Goal: Contribute content

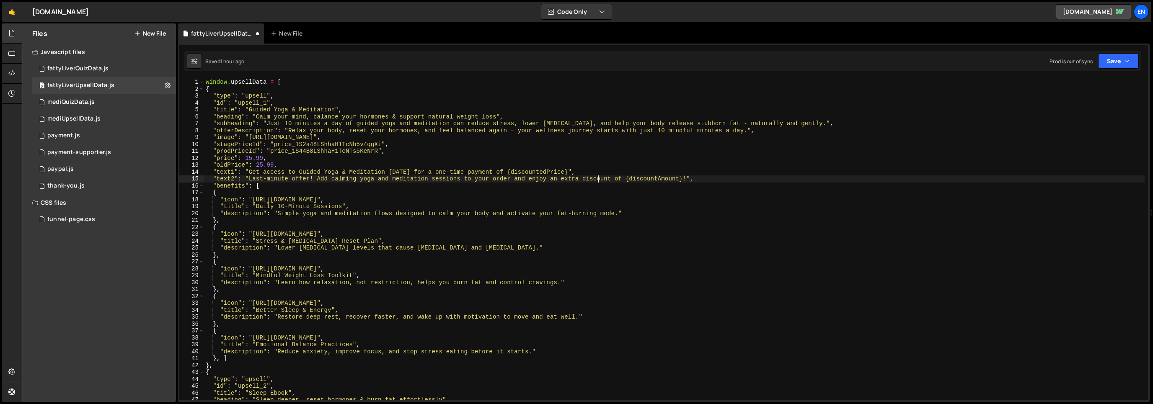
scroll to position [5, 0]
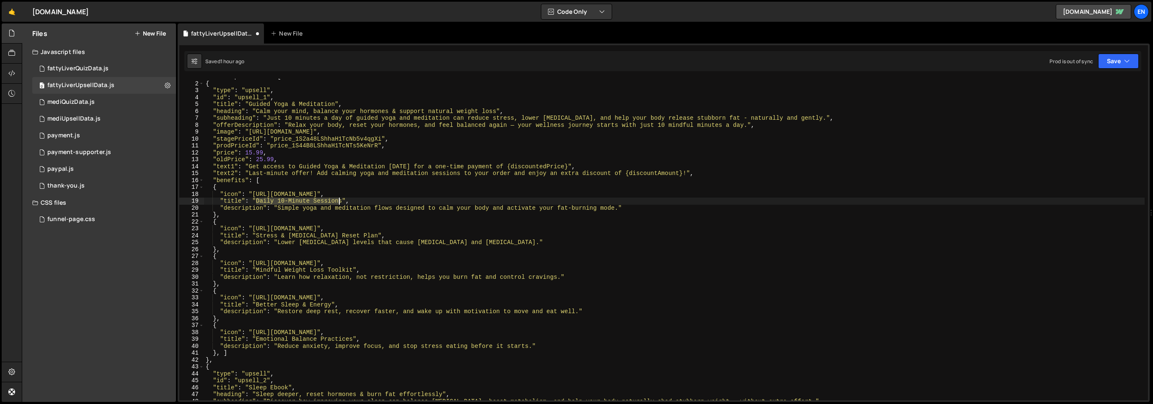
drag, startPoint x: 263, startPoint y: 202, endPoint x: 358, endPoint y: 155, distance: 106.1
click at [340, 202] on div "window . upsellData = [ { "type" : "upsell" , "id" : "upsell_1" , "title" : "Gu…" at bounding box center [674, 241] width 941 height 336
paste textarea "s"
drag, startPoint x: 280, startPoint y: 209, endPoint x: 620, endPoint y: 205, distance: 339.8
click at [620, 205] on div "window . upsellData = [ { "type" : "upsell" , "id" : "upsell_1" , "title" : "Gu…" at bounding box center [674, 241] width 941 height 336
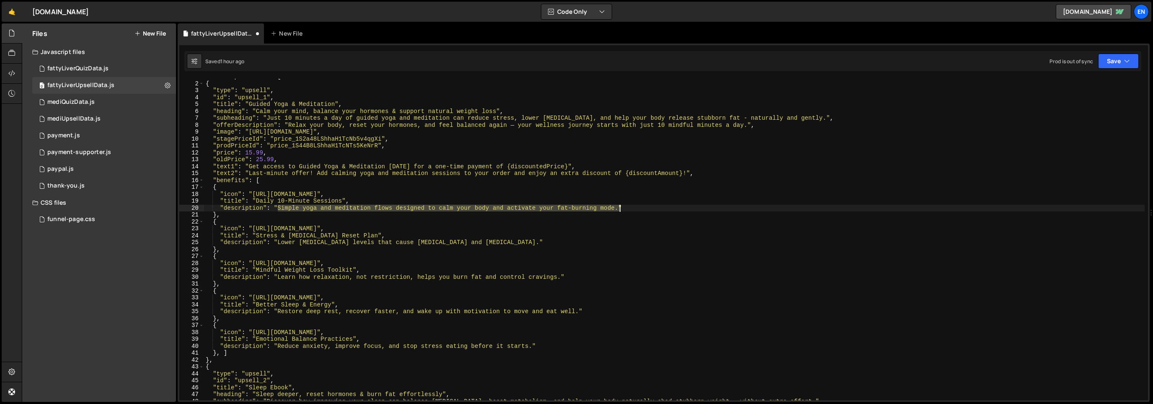
paste textarea "you can do anytime"
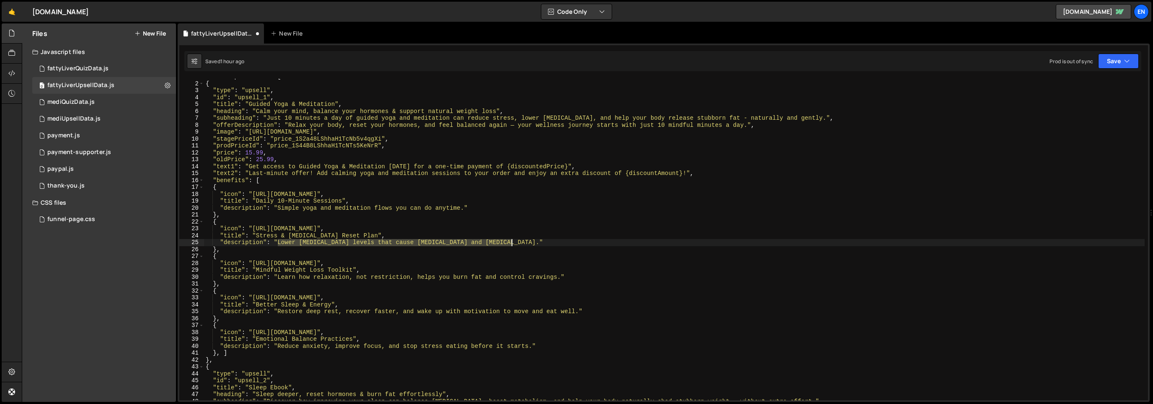
drag, startPoint x: 313, startPoint y: 243, endPoint x: 506, endPoint y: 239, distance: 193.2
click at [510, 241] on div "window . upsellData = [ { "type" : "upsell" , "id" : "upsell_1" , "title" : "Gu…" at bounding box center [674, 241] width 941 height 336
paste textarea "Calm your body and stop stress-related weight gain"
drag, startPoint x: 258, startPoint y: 236, endPoint x: 262, endPoint y: 233, distance: 4.5
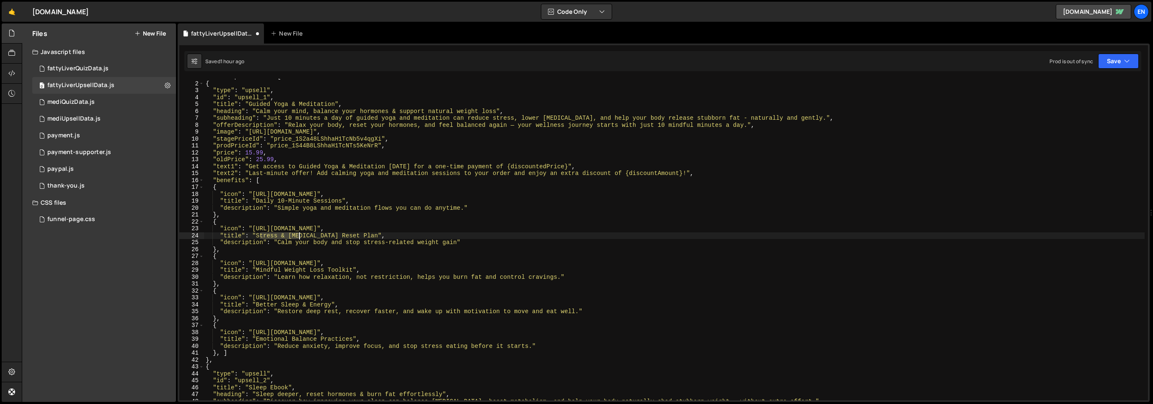
click at [298, 235] on div "window . upsellData = [ { "type" : "upsell" , "id" : "upsell_1" , "title" : "Gu…" at bounding box center [674, 241] width 941 height 336
drag, startPoint x: 269, startPoint y: 235, endPoint x: 370, endPoint y: 210, distance: 104.1
click at [357, 233] on div "window . upsellData = [ { "type" : "upsell" , "id" : "upsell_1" , "title" : "Gu…" at bounding box center [674, 241] width 941 height 336
paste textarea "[MEDICAL_DATA] Reset Routine"
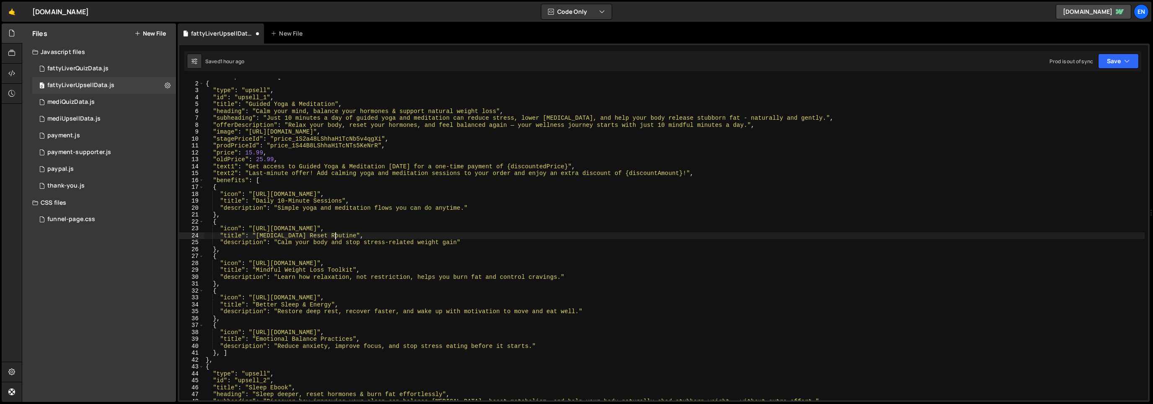
scroll to position [0, 9]
drag, startPoint x: 256, startPoint y: 271, endPoint x: 379, endPoint y: 239, distance: 127.7
click at [353, 267] on div "window . upsellData = [ { "type" : "upsell" , "id" : "upsell_1" , "title" : "Gu…" at bounding box center [674, 241] width 941 height 336
paste textarea "Suppor"
drag, startPoint x: 277, startPoint y: 276, endPoint x: 562, endPoint y: 265, distance: 284.7
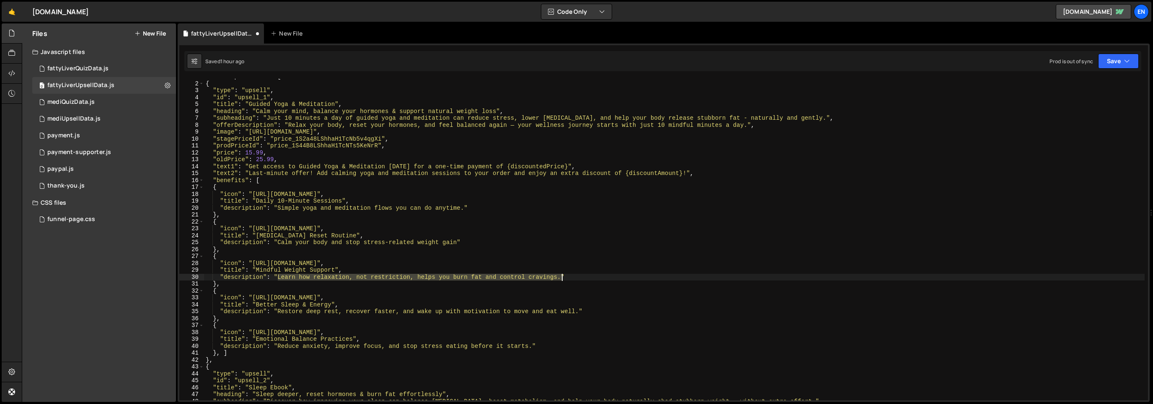
click at [561, 275] on div "window . upsellData = [ { "type" : "upsell" , "id" : "upsell_1" , "title" : "Gu…" at bounding box center [674, 241] width 941 height 336
paste textarea "Reduce cravings and [MEDICAL_DATA]"
drag, startPoint x: 256, startPoint y: 306, endPoint x: 332, endPoint y: 307, distance: 76.3
click at [333, 307] on div "window . upsellData = [ { "type" : "upsell" , "id" : "upsell_1" , "title" : "Gu…" at bounding box center [674, 241] width 941 height 336
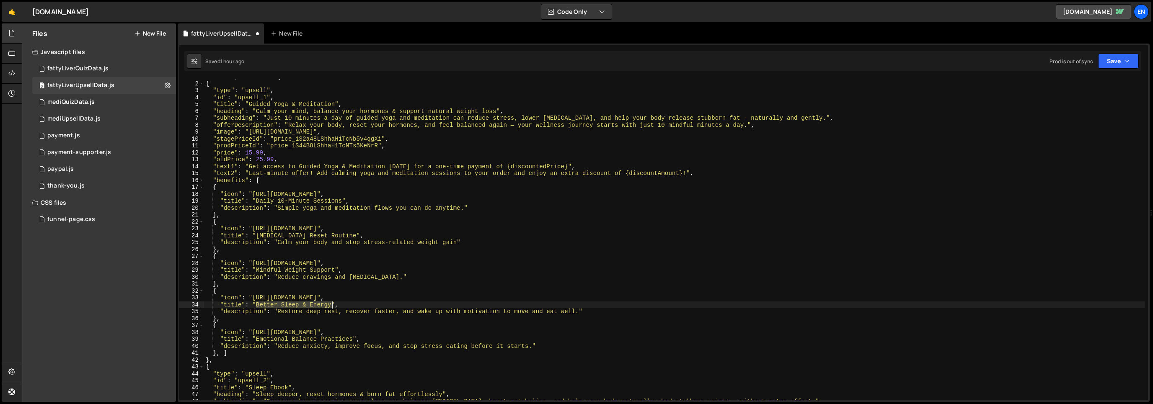
scroll to position [0, 9]
paste textarea "{ "icon": "[URL][DOMAIN_NAME]"
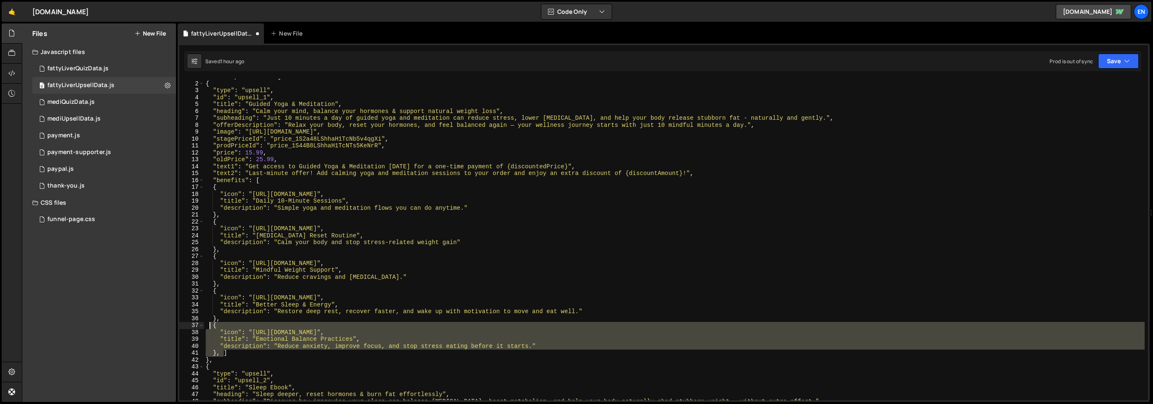
drag, startPoint x: 220, startPoint y: 345, endPoint x: 209, endPoint y: 324, distance: 24.0
click at [209, 324] on div "window . upsellData = [ { "type" : "upsell" , "id" : "upsell_1" , "title" : "Gu…" at bounding box center [674, 241] width 941 height 336
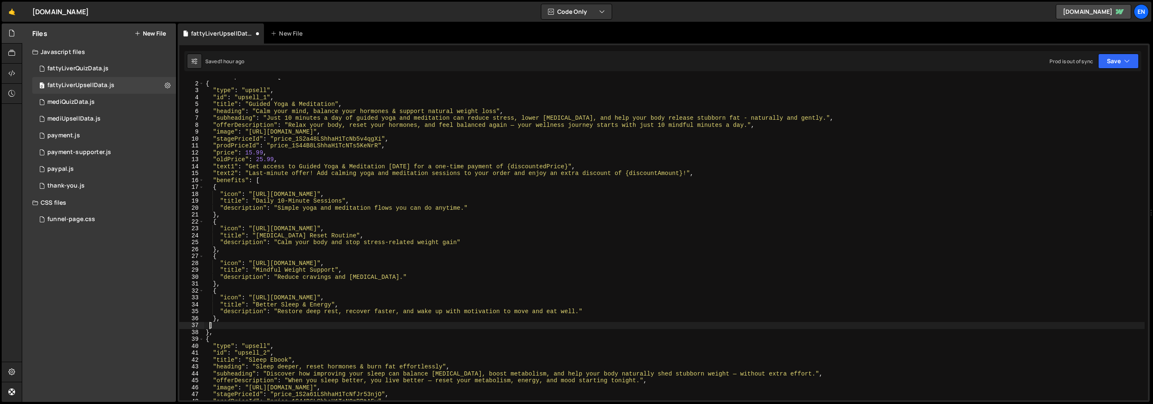
scroll to position [0, 0]
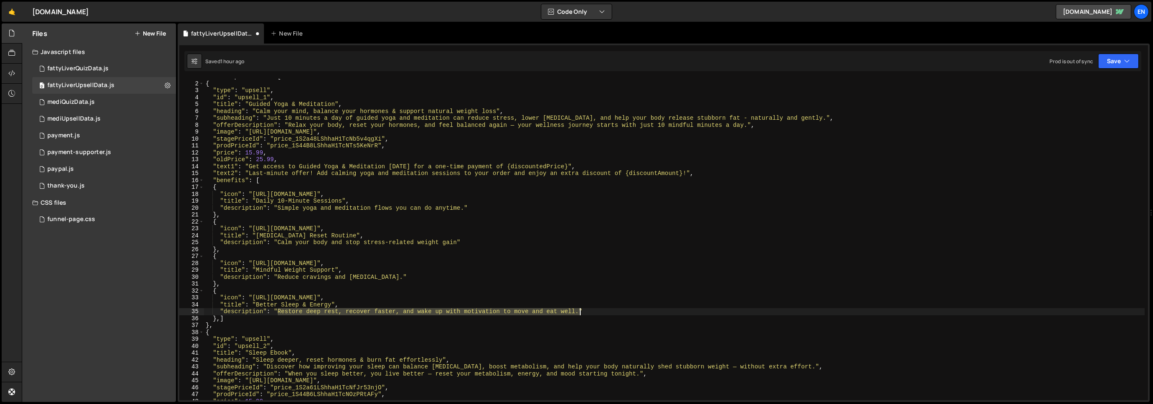
drag, startPoint x: 277, startPoint y: 312, endPoint x: 582, endPoint y: 308, distance: 304.6
click at [578, 310] on div "window . upsellData = [ { "type" : "upsell" , "id" : "upsell_1" , "title" : "Gu…" at bounding box center [674, 241] width 941 height 336
paste textarea
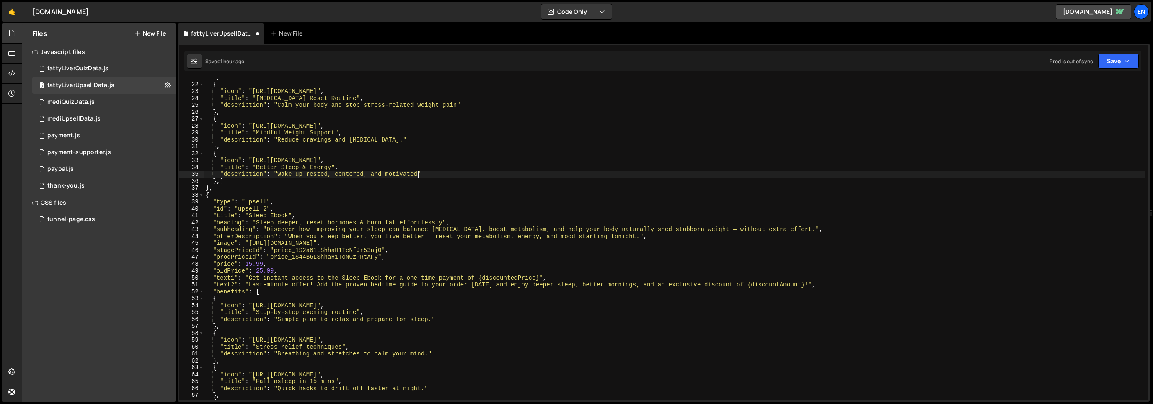
scroll to position [188, 0]
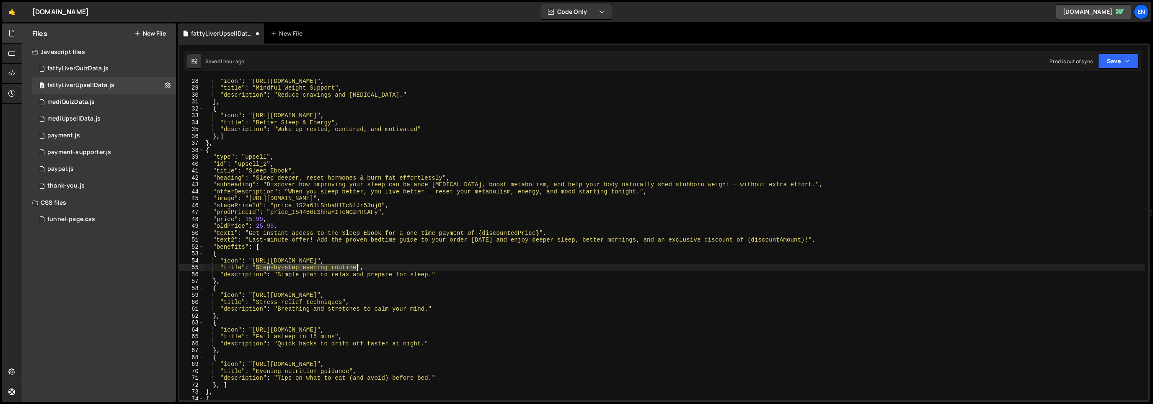
drag, startPoint x: 257, startPoint y: 268, endPoint x: 357, endPoint y: 267, distance: 99.7
click at [357, 267] on div ""icon" : "[URL][DOMAIN_NAME]" , "title" : "Mindful Weight Support" , "descripti…" at bounding box center [674, 246] width 941 height 336
paste textarea "Bedtime Routine Plan"
drag, startPoint x: 279, startPoint y: 275, endPoint x: 431, endPoint y: 276, distance: 151.7
click at [431, 276] on div ""icon" : "[URL][DOMAIN_NAME]" , "title" : "Mindful Weight Support" , "descripti…" at bounding box center [674, 246] width 941 height 336
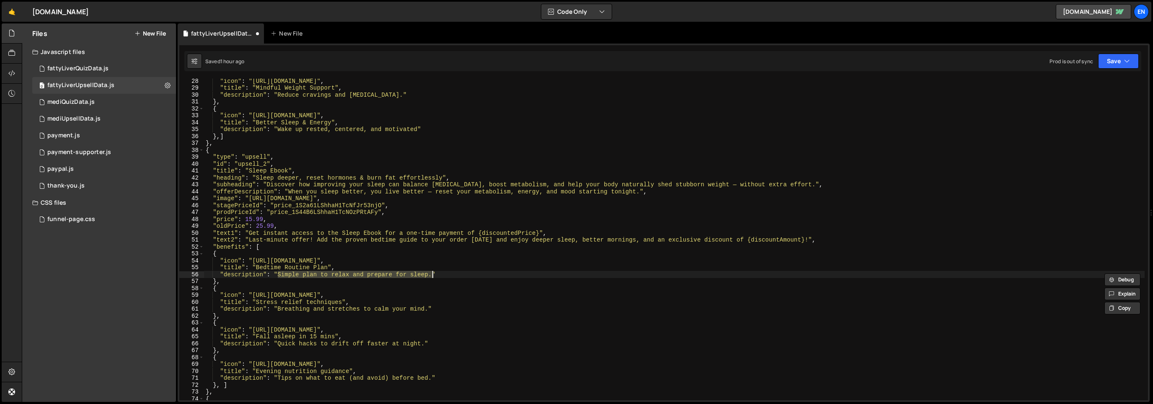
paste textarea "Fall asleep faster and wake up refreshed"
drag, startPoint x: 264, startPoint y: 303, endPoint x: 393, endPoint y: 279, distance: 132.1
click at [344, 305] on div ""icon" : "[URL][DOMAIN_NAME]" , "title" : "Mindful Weight Support" , "descripti…" at bounding box center [674, 246] width 941 height 336
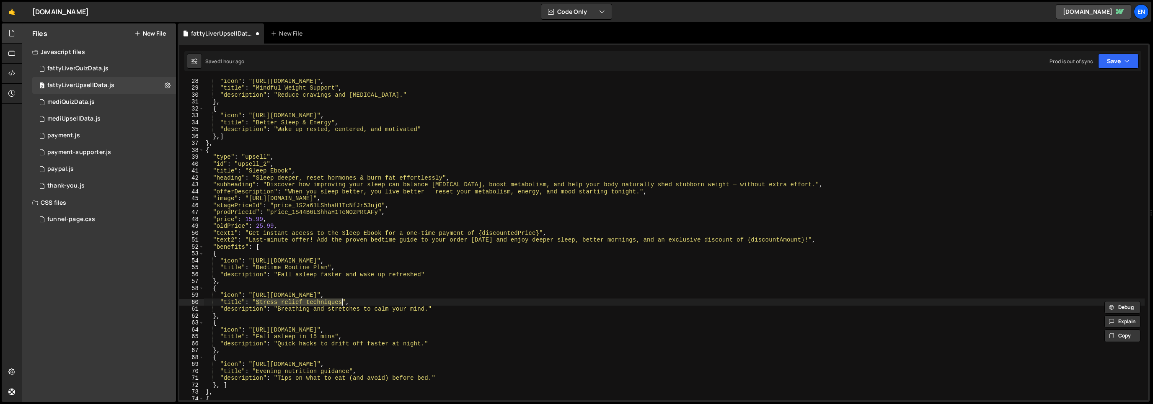
paste textarea "Hormone Reset Blueprint"
drag, startPoint x: 305, startPoint y: 313, endPoint x: 442, endPoint y: 298, distance: 137.8
click at [429, 311] on div ""icon" : "[URL][DOMAIN_NAME]" , "title" : "Mindful Weight Support" , "descripti…" at bounding box center [674, 246] width 941 height 336
paste textarea "alance [MEDICAL_DATA] and appetite hormones"
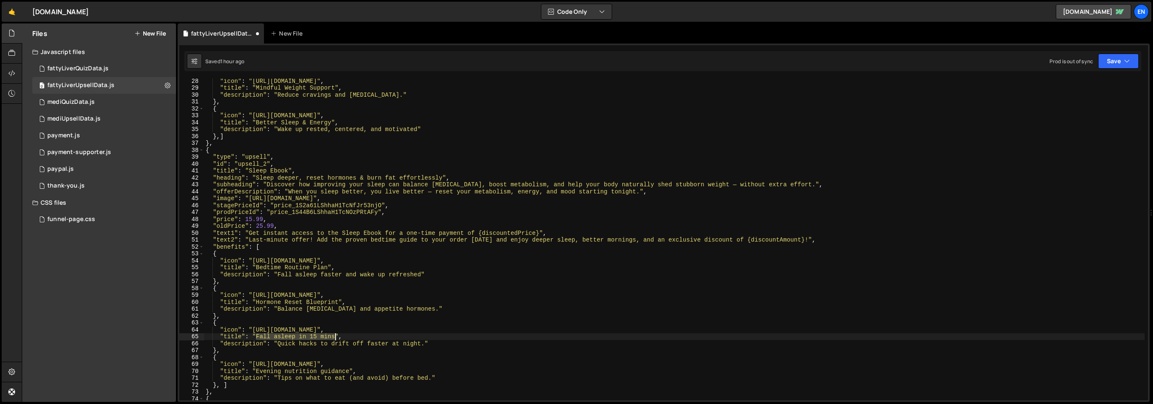
drag, startPoint x: 254, startPoint y: 337, endPoint x: 334, endPoint y: 336, distance: 79.6
click at [335, 337] on div ""icon" : "[URL][DOMAIN_NAME]" , "title" : "Mindful Weight Support" , "descripti…" at bounding box center [674, 246] width 941 height 336
paste textarea "Relaxation Exercise"
drag, startPoint x: 281, startPoint y: 344, endPoint x: 306, endPoint y: 345, distance: 24.7
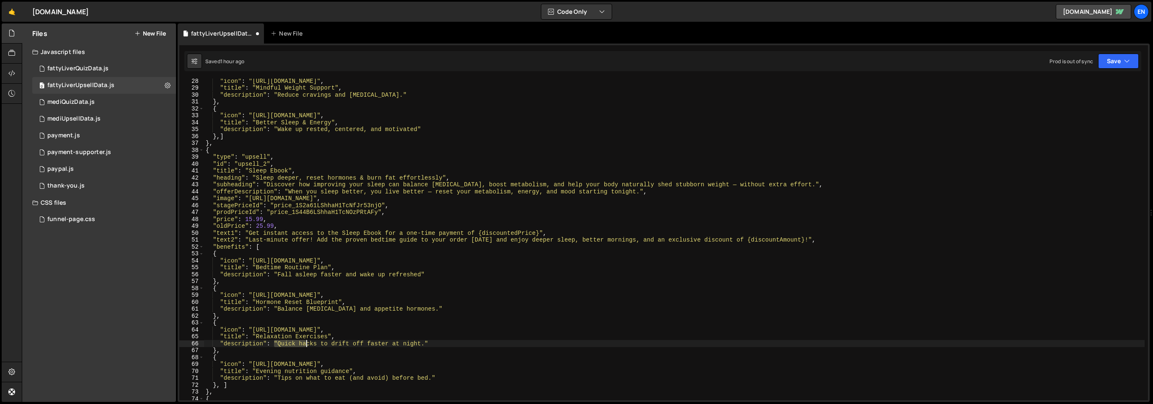
click at [306, 345] on div ""icon" : "[URL][DOMAIN_NAME]" , "title" : "Mindful Weight Support" , "descripti…" at bounding box center [674, 246] width 941 height 336
drag, startPoint x: 306, startPoint y: 345, endPoint x: 293, endPoint y: 343, distance: 12.7
click at [306, 344] on div ""icon" : "[URL][DOMAIN_NAME]" , "title" : "Mindful Weight Support" , "descripti…" at bounding box center [674, 240] width 941 height 322
drag, startPoint x: 286, startPoint y: 344, endPoint x: 432, endPoint y: 329, distance: 146.6
click at [424, 340] on div ""icon" : "[URL][DOMAIN_NAME]" , "title" : "Mindful Weight Support" , "descripti…" at bounding box center [674, 246] width 941 height 336
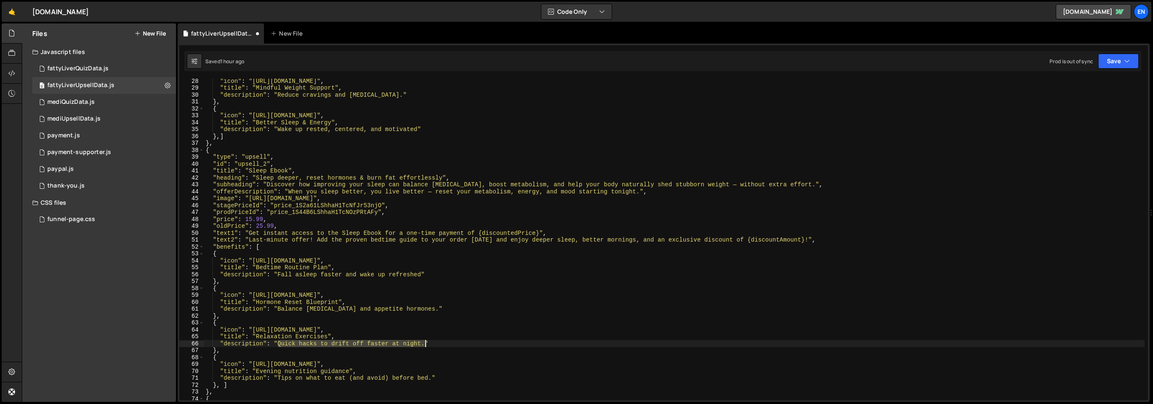
paste textarea "Calm your mind before bed for deeper rest"
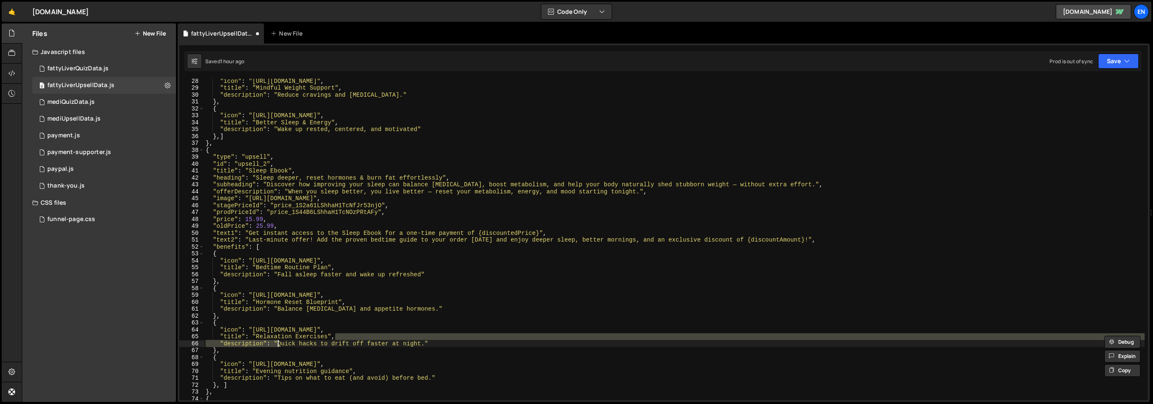
click at [298, 348] on div ""icon" : "[URL][DOMAIN_NAME]" , "title" : "Mindful Weight Support" , "descripti…" at bounding box center [674, 246] width 941 height 336
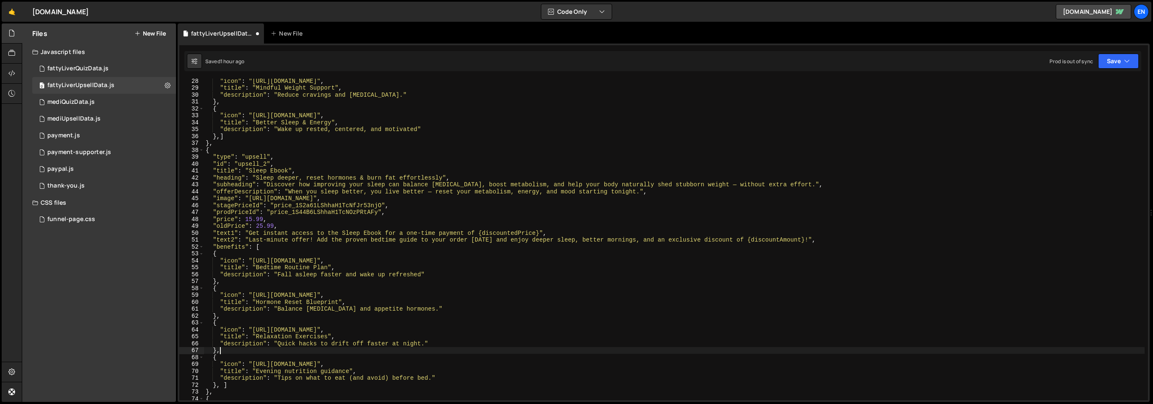
scroll to position [0, 0]
drag, startPoint x: 278, startPoint y: 346, endPoint x: 435, endPoint y: 313, distance: 160.1
click at [424, 341] on div ""icon" : "[URL][DOMAIN_NAME]" , "title" : "Mindful Weight Support" , "descripti…" at bounding box center [674, 246] width 941 height 336
paste textarea "Calm your mind before bed for deeper rest"
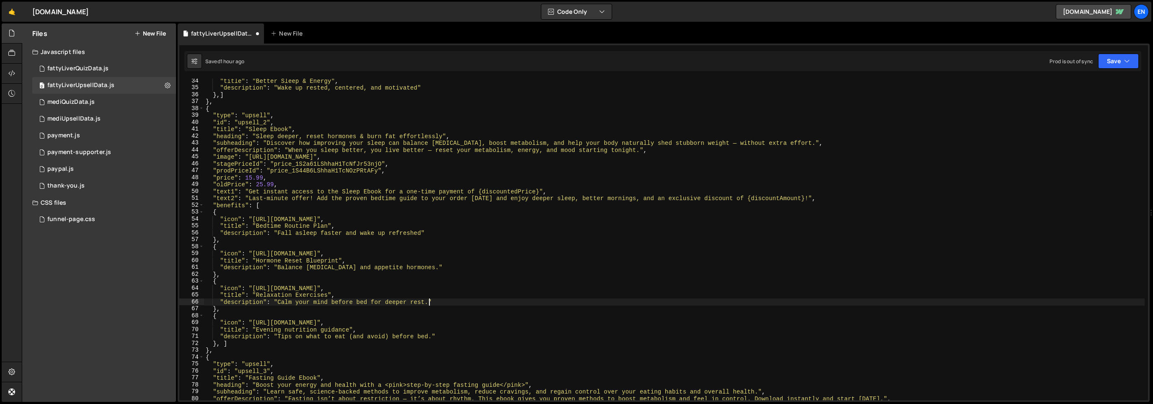
scroll to position [230, 0]
drag, startPoint x: 302, startPoint y: 340, endPoint x: 444, endPoint y: 332, distance: 142.3
click at [432, 339] on div ""title" : "Better Sleep & Energy" , "description" : "Wake up rested, centered, …" at bounding box center [674, 246] width 941 height 336
paste textarea "Stay consistent and measure your progress"
click at [255, 329] on div ""title" : "Better Sleep & Energy" , "description" : "Wake up rested, centered, …" at bounding box center [674, 246] width 941 height 336
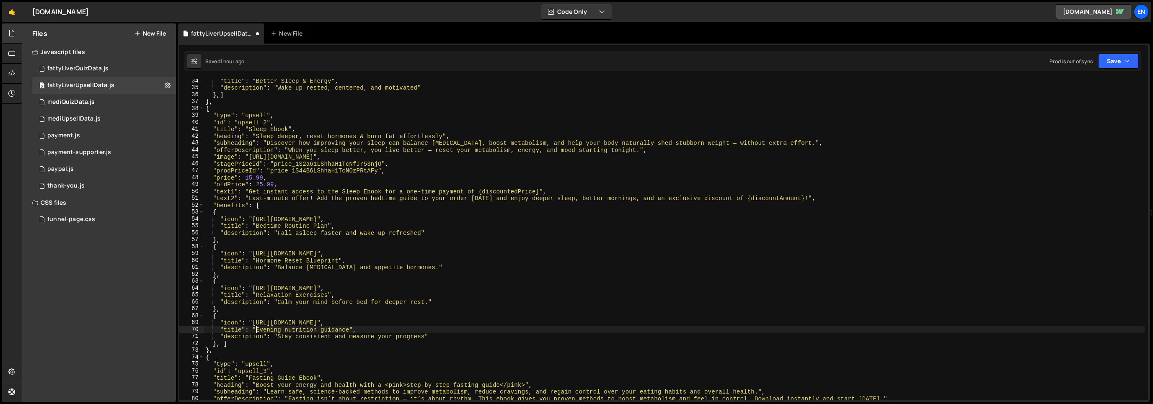
scroll to position [0, 10]
click at [256, 330] on div ""title" : "Better Sleep & Energy" , "description" : "Wake up rested, centered, …" at bounding box center [674, 246] width 941 height 336
drag, startPoint x: 351, startPoint y: 333, endPoint x: 256, endPoint y: 326, distance: 94.5
click at [257, 326] on div ""title" : "Better Sleep & Energy" , "description" : "Wake up rested, centered, …" at bounding box center [674, 246] width 941 height 336
paste textarea "Sleep Goals Tracker"
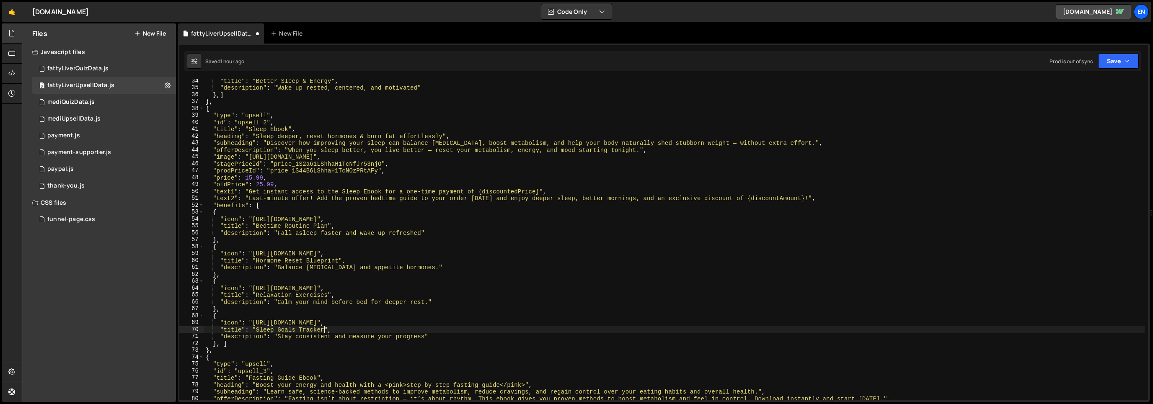
scroll to position [0, 8]
click at [261, 337] on div ""title" : "Better Sleep & Energy" , "description" : "Wake up rested, centered, …" at bounding box center [674, 246] width 941 height 336
click at [287, 339] on div ""title" : "Better Sleep & Energy" , "description" : "Wake up rested, centered, …" at bounding box center [674, 246] width 941 height 336
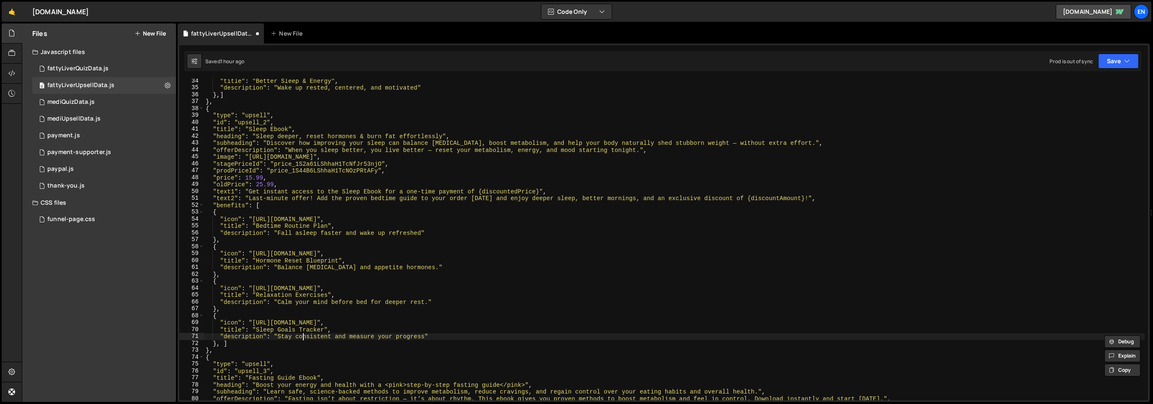
click at [303, 339] on div ""title" : "Better Sleep & Energy" , "description" : "Wake up rested, centered, …" at bounding box center [674, 246] width 941 height 336
drag, startPoint x: 303, startPoint y: 339, endPoint x: 386, endPoint y: 352, distance: 84.0
click at [303, 339] on div ""title" : "Better Sleep & Energy" , "description" : "Wake up rested, centered, …" at bounding box center [674, 246] width 941 height 336
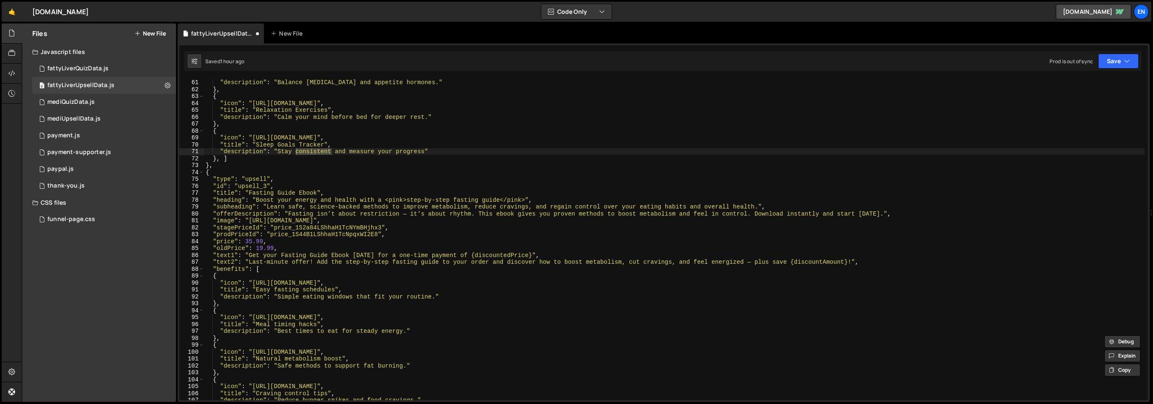
scroll to position [423, 0]
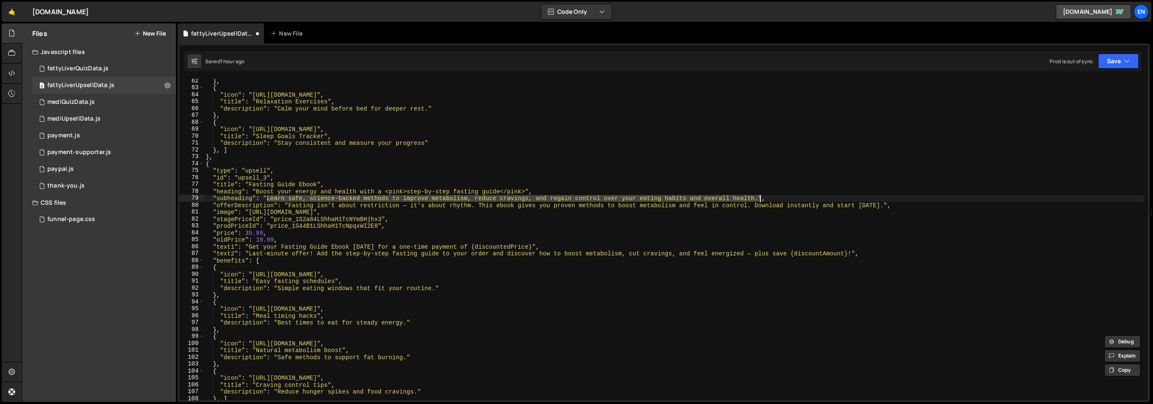
drag, startPoint x: 269, startPoint y: 198, endPoint x: 759, endPoint y: 190, distance: 490.3
click at [760, 198] on div "} , { "icon" : "[URL][DOMAIN_NAME]" , "title" : "Relaxation Exercises" , "descr…" at bounding box center [674, 246] width 941 height 336
paste textarea "Discover how to fast safely for women — reset hormones, control cravings, and f…"
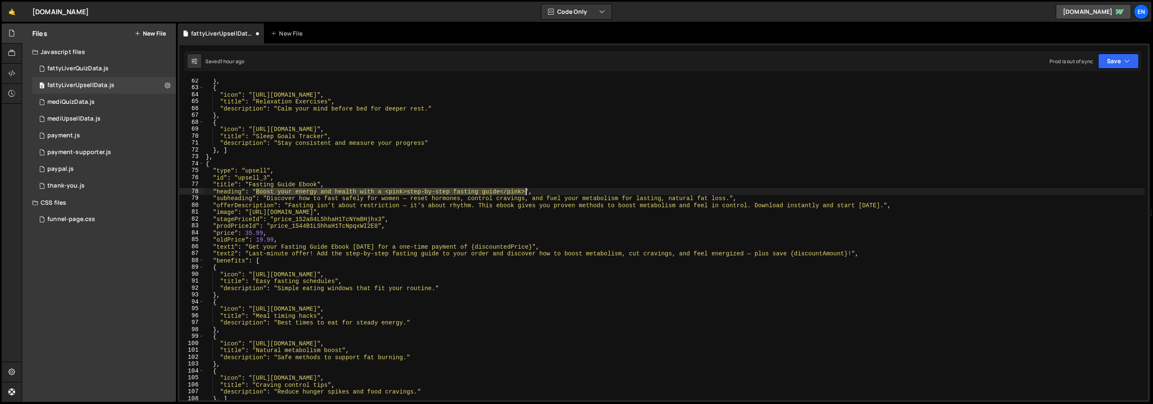
drag, startPoint x: 256, startPoint y: 191, endPoint x: 527, endPoint y: 188, distance: 271.1
click at [526, 191] on div "} , { "icon" : "[URL][DOMAIN_NAME]" , "title" : "Relaxation Exercises" , "descr…" at bounding box center [674, 246] width 941 height 336
paste textarea "Lose weight & boost energy with hormone-friendly fasting"
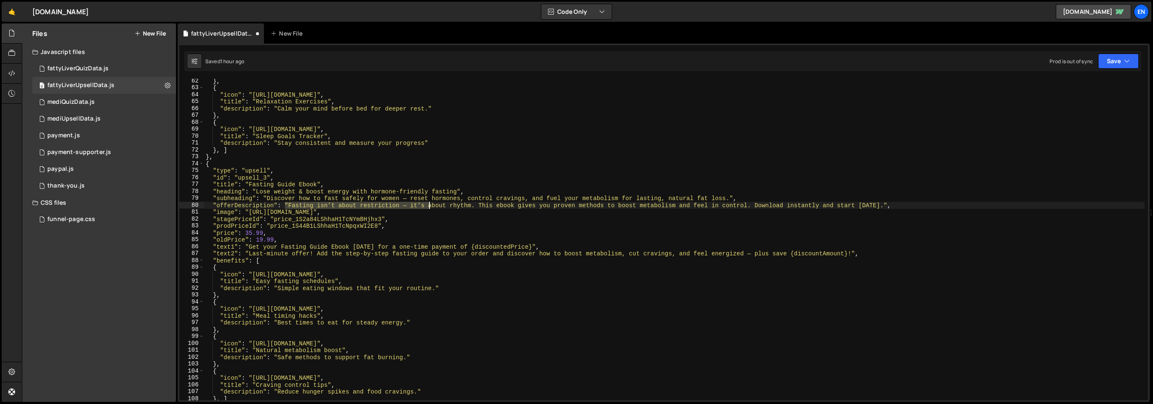
drag, startPoint x: 287, startPoint y: 206, endPoint x: 429, endPoint y: 207, distance: 142.5
click at [429, 208] on div "} , { "icon" : "[URL][DOMAIN_NAME]" , "title" : "Relaxation Exercises" , "descr…" at bounding box center [674, 246] width 941 height 336
click at [295, 225] on div "} , { "icon" : "[URL][DOMAIN_NAME]" , "title" : "Relaxation Exercises" , "descr…" at bounding box center [674, 245] width 941 height 336
drag, startPoint x: 288, startPoint y: 205, endPoint x: 882, endPoint y: 208, distance: 594.6
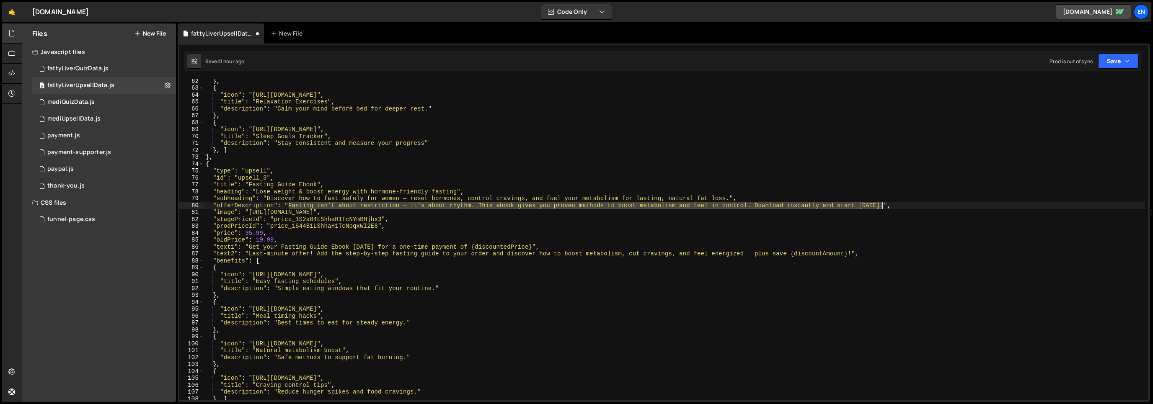
click at [882, 208] on div "} , { "icon" : "[URL][DOMAIN_NAME]" , "title" : "Relaxation Exercises" , "descr…" at bounding box center [674, 246] width 941 height 336
paste textarea "This isn’t about restriction — it’s about rhythm. Learn how to align your meals…"
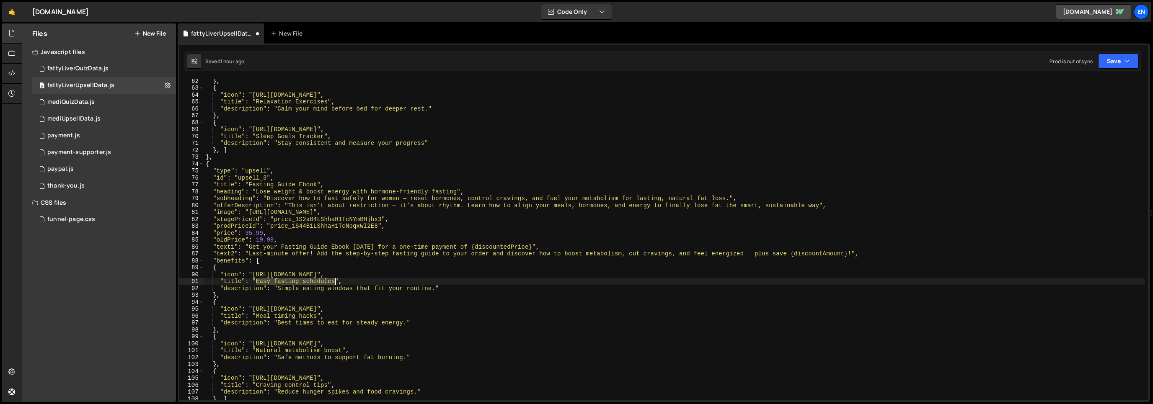
drag, startPoint x: 255, startPoint y: 282, endPoint x: 335, endPoint y: 282, distance: 80.0
click at [334, 283] on div "} , { "icon" : "[URL][DOMAIN_NAME]" , "title" : "Relaxation Exercises" , "descr…" at bounding box center [674, 246] width 941 height 336
paste textarea "Simple Fasting S"
drag, startPoint x: 279, startPoint y: 289, endPoint x: 436, endPoint y: 288, distance: 157.1
click at [435, 290] on div "} , { "icon" : "[URL][DOMAIN_NAME]" , "title" : "Relaxation Exercises" , "descr…" at bounding box center [674, 246] width 941 height 336
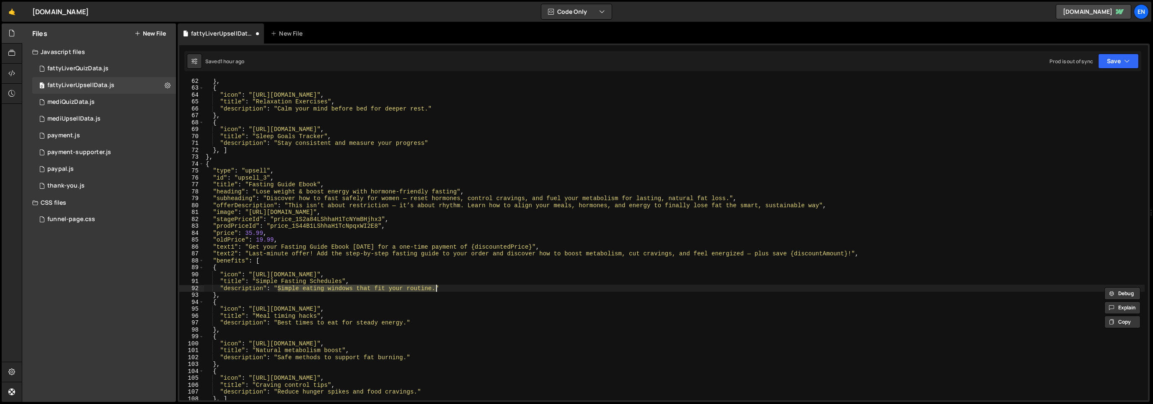
paste textarea "Easy daily plans that fit your lifestyle"
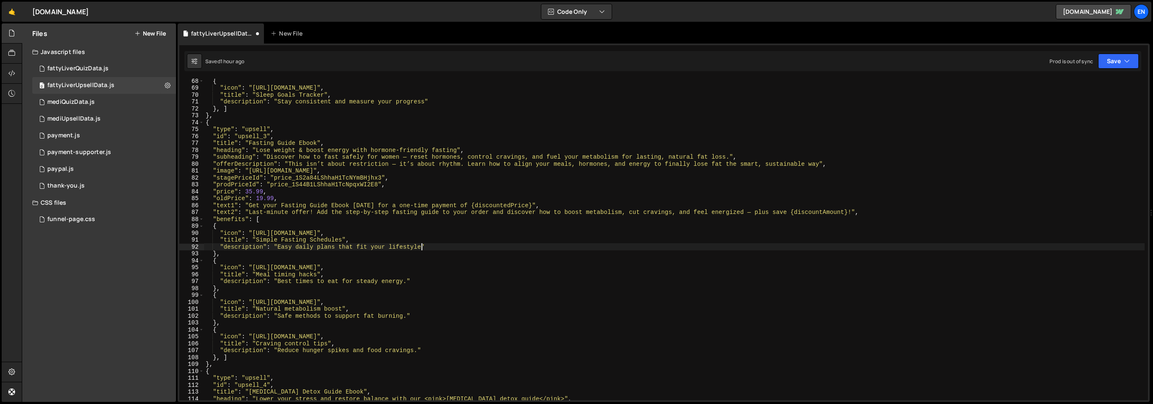
scroll to position [486, 0]
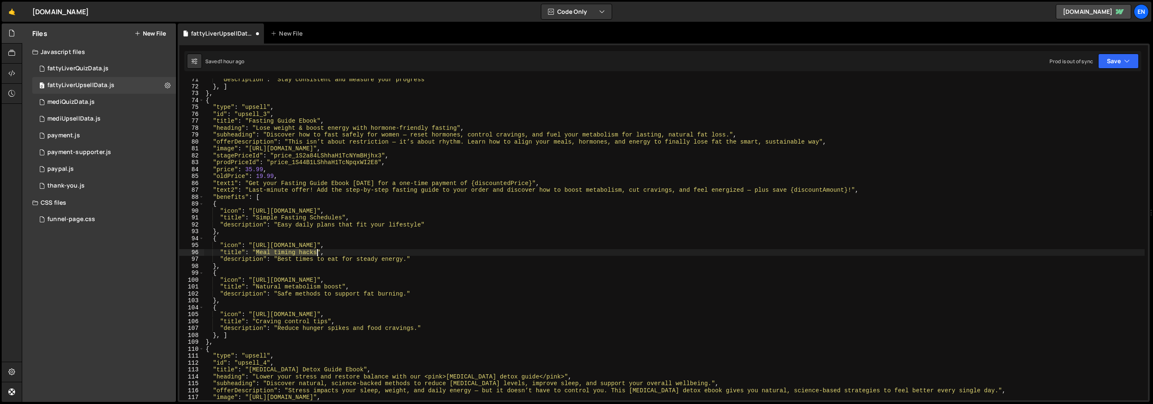
drag, startPoint x: 267, startPoint y: 252, endPoint x: 318, endPoint y: 253, distance: 50.7
click at [317, 255] on div ""description" : "Stay consistent and measure your progress" } , ] } , { "type" …" at bounding box center [674, 244] width 941 height 336
paste textarea "Fat-Burning Blueprint"
drag, startPoint x: 286, startPoint y: 261, endPoint x: 406, endPoint y: 261, distance: 120.3
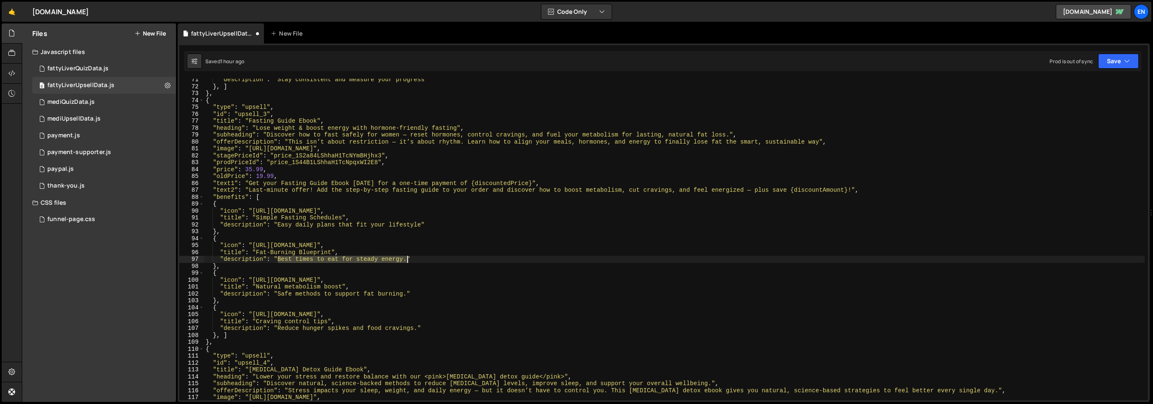
click at [406, 261] on div ""description" : "Stay consistent and measure your progress" } , ] } , { "type" …" at bounding box center [674, 244] width 941 height 336
paste textarea "urn fat without cutting your favorite foods"
drag, startPoint x: 256, startPoint y: 286, endPoint x: 343, endPoint y: 282, distance: 86.4
click at [343, 284] on div ""description" : "Stay consistent and measure your progress" } , ] } , { "type" …" at bounding box center [674, 244] width 941 height 336
paste textarea "Meal Timing Guide"
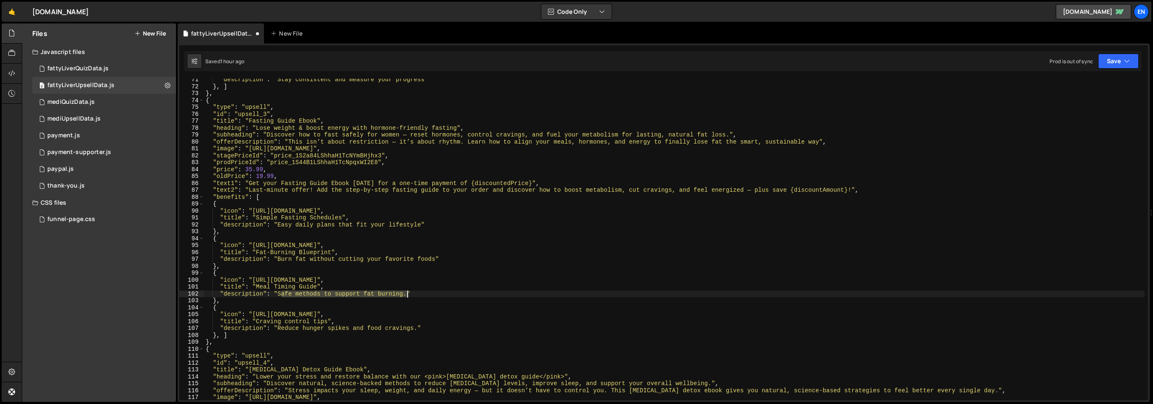
drag, startPoint x: 285, startPoint y: 294, endPoint x: 405, endPoint y: 294, distance: 119.8
click at [406, 294] on div ""description" : "Stay consistent and measure your progress" } , ] } , { "type" …" at bounding box center [674, 244] width 941 height 336
paste textarea "Eat smarter for steady energy and focus"
click at [422, 223] on div ""description" : "Stay consistent and measure your progress" } , ] } , { "type" …" at bounding box center [674, 244] width 941 height 336
drag, startPoint x: 435, startPoint y: 263, endPoint x: 438, endPoint y: 277, distance: 14.6
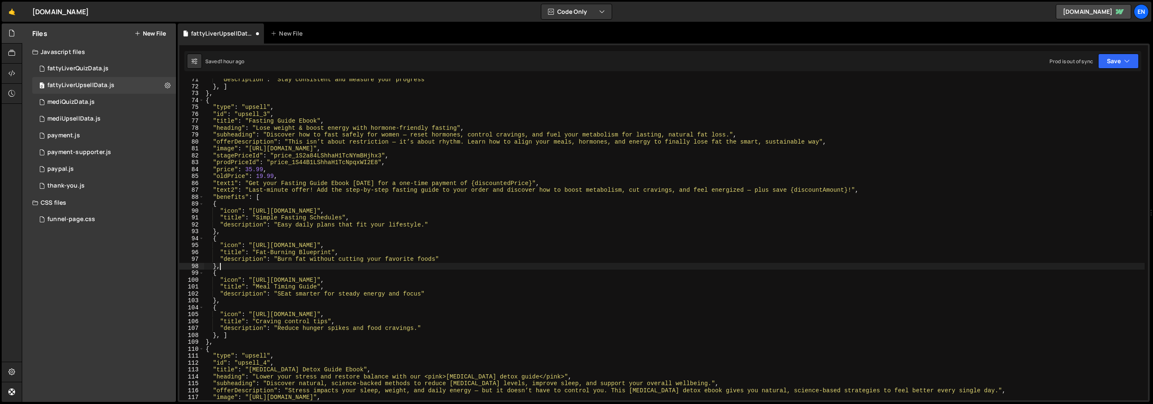
click at [434, 264] on div ""description" : "Stay consistent and measure your progress" } , ] } , { "type" …" at bounding box center [674, 244] width 941 height 336
click at [437, 264] on div ""description" : "Stay consistent and measure your progress" } , ] } , { "type" …" at bounding box center [674, 244] width 941 height 336
drag, startPoint x: 435, startPoint y: 260, endPoint x: 436, endPoint y: 300, distance: 39.8
click at [435, 260] on div ""description" : "Stay consistent and measure your progress" } , ] } , { "type" …" at bounding box center [674, 244] width 941 height 336
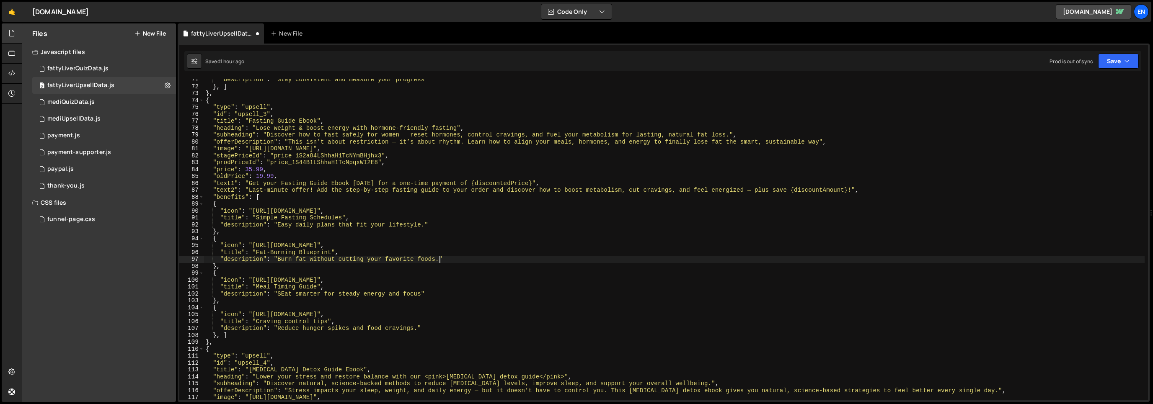
click at [421, 293] on div ""description" : "Stay consistent and measure your progress" } , ] } , { "type" …" at bounding box center [674, 244] width 941 height 336
click at [282, 295] on div ""description" : "Stay consistent and measure your progress" } , ] } , { "type" …" at bounding box center [674, 244] width 941 height 336
drag, startPoint x: 256, startPoint y: 321, endPoint x: 328, endPoint y: 324, distance: 71.7
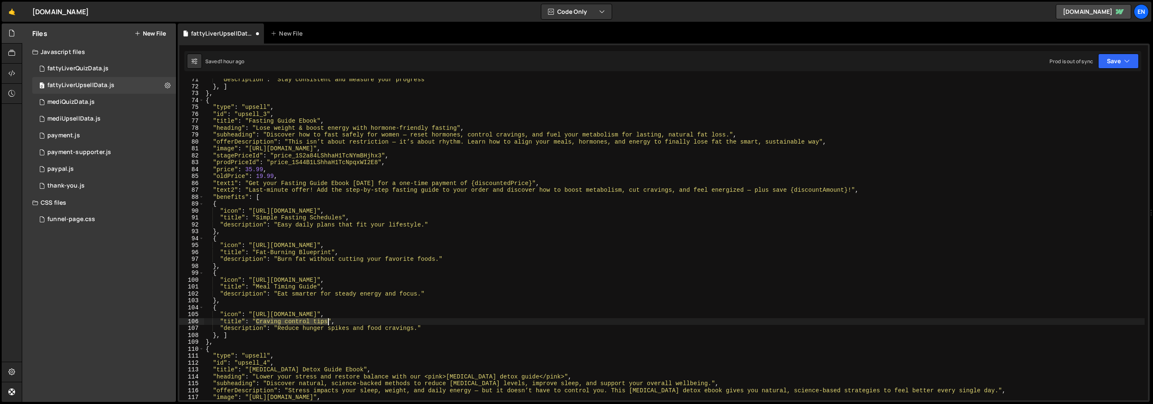
click at [328, 324] on div ""description" : "Stay consistent and measure your progress" } , ] } , { "type" …" at bounding box center [674, 244] width 941 height 336
paste textarea "30-Day Plan & Tracker"
drag, startPoint x: 278, startPoint y: 328, endPoint x: 420, endPoint y: 327, distance: 142.0
click at [418, 331] on div ""description" : "Stay consistent and measure your progress" } , ] } , { "type" …" at bounding box center [674, 244] width 941 height 336
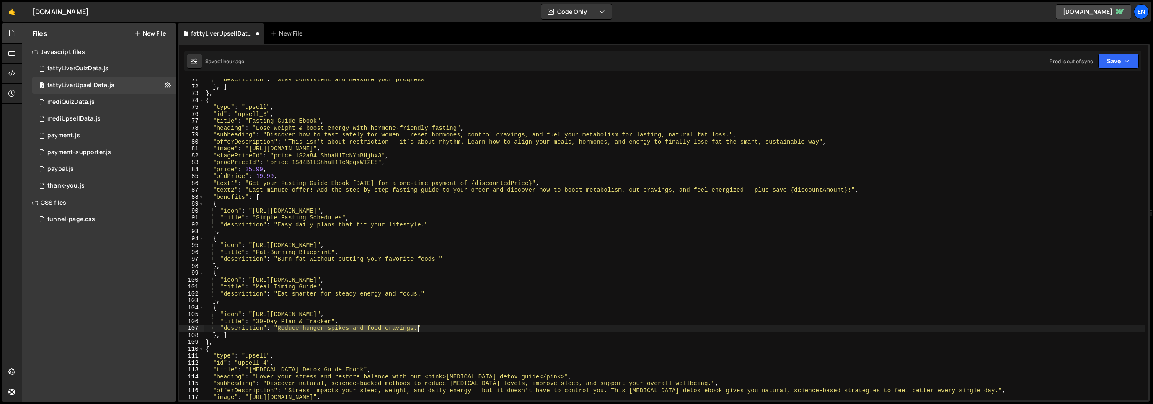
paste textarea "Stay consistent and see real results"
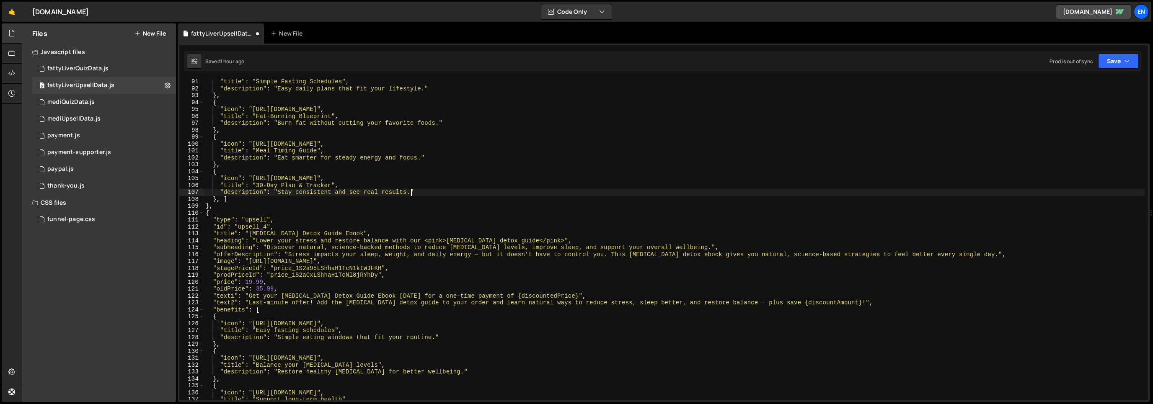
scroll to position [660, 0]
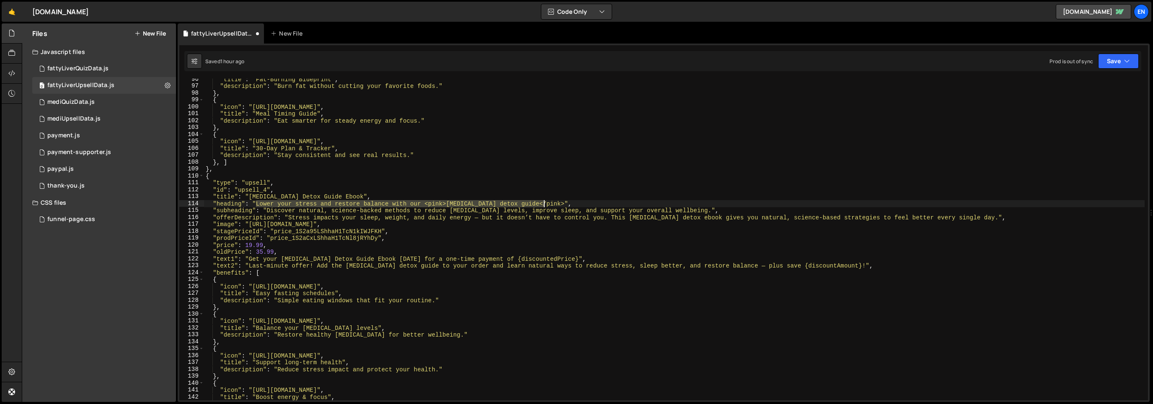
drag, startPoint x: 255, startPoint y: 204, endPoint x: 543, endPoint y: 205, distance: 288.3
click at [544, 205] on div ""title" : "Fat-Burning Blueprint" , "description" : "Burn fat without cutting y…" at bounding box center [674, 244] width 941 height 336
paste textarea "stress, balance hormones & lose stubborn [MEDICAL_DATA]"
drag, startPoint x: 268, startPoint y: 211, endPoint x: 688, endPoint y: 208, distance: 420.3
click at [692, 210] on div ""title" : "Fat-Burning Blueprint" , "description" : "Burn fat without cutting y…" at bounding box center [674, 244] width 941 height 336
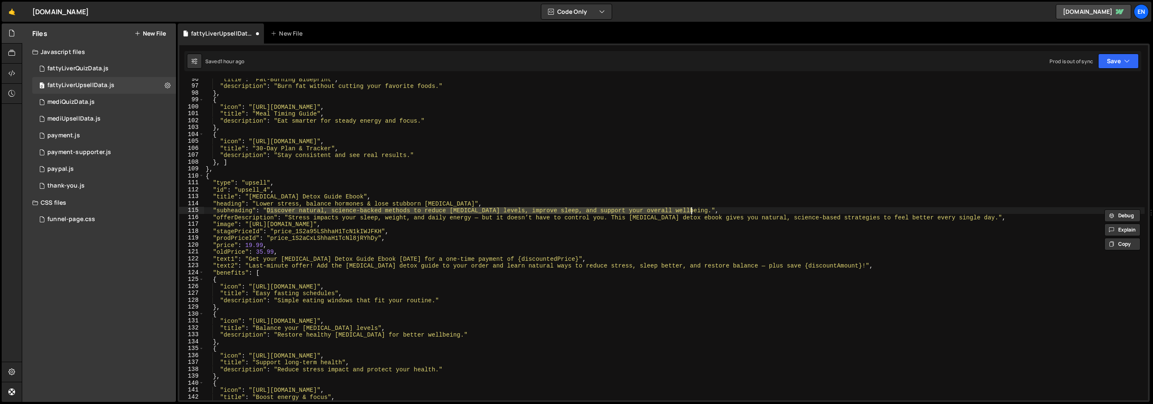
paste textarea "Calm your body’s stress response, reduce [MEDICAL_DATA], and support natural fa…"
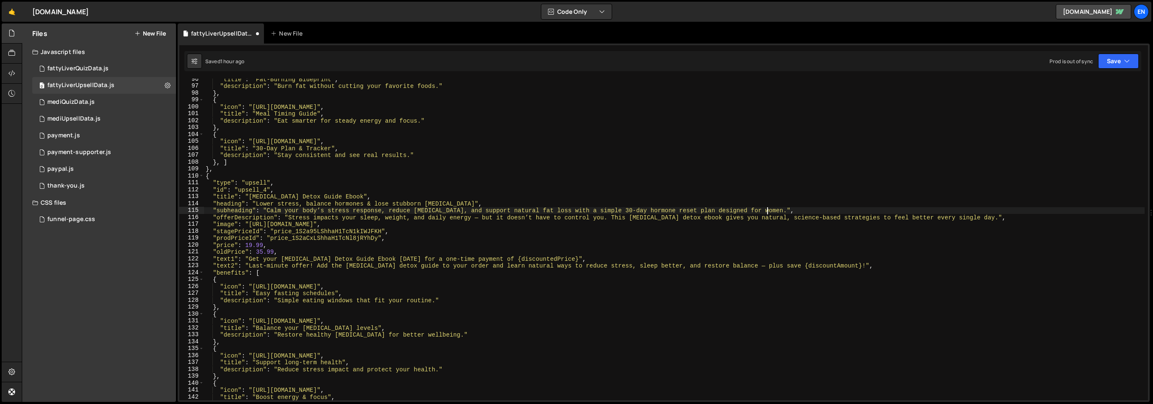
click at [268, 212] on div ""title" : "Fat-Burning Blueprint" , "description" : "Burn fat without cutting y…" at bounding box center [674, 244] width 941 height 336
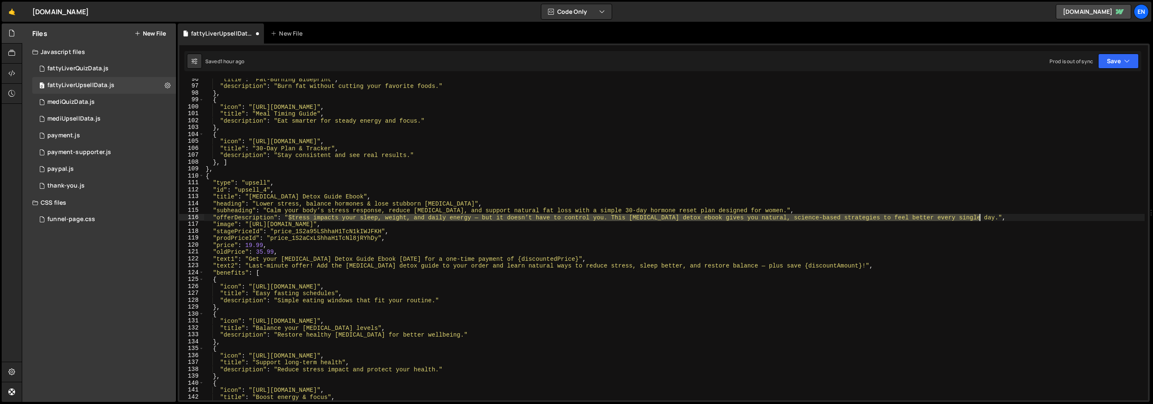
drag, startPoint x: 295, startPoint y: 217, endPoint x: 975, endPoint y: 219, distance: 680.1
click at [978, 218] on div ""title" : "Fat-Burning Blueprint" , "description" : "Burn fat without cutting y…" at bounding box center [674, 244] width 941 height 336
click at [291, 217] on div ""title" : "Fat-Burning Blueprint" , "description" : "Burn fat without cutting y…" at bounding box center [674, 240] width 941 height 322
drag, startPoint x: 288, startPoint y: 217, endPoint x: 979, endPoint y: 219, distance: 691.4
click at [979, 219] on div ""title" : "Fat-Burning Blueprint" , "description" : "Burn fat without cutting y…" at bounding box center [674, 243] width 941 height 336
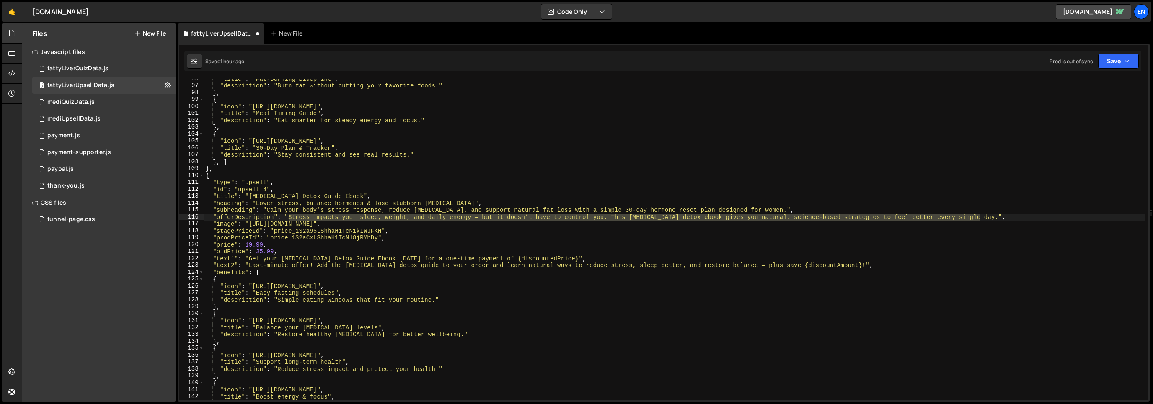
paste textarea "Lower your stress, sleep deeper, and naturally melt stubborn fat — all by balan…"
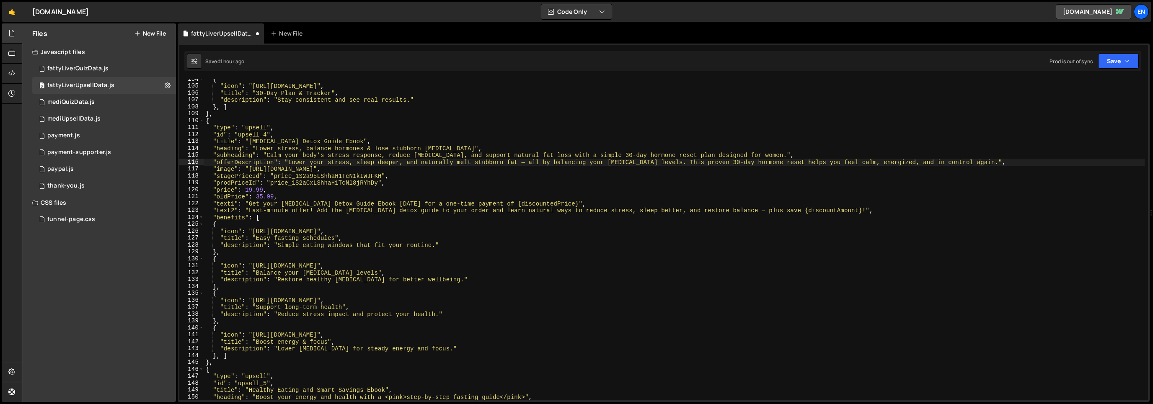
scroll to position [719, 0]
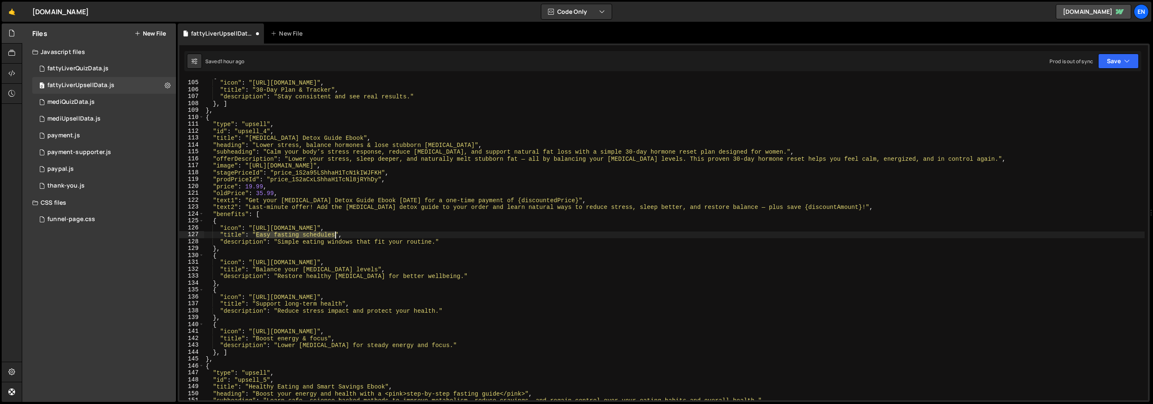
drag, startPoint x: 257, startPoint y: 234, endPoint x: 334, endPoint y: 234, distance: 76.7
click at [334, 234] on div "{ "icon" : "[URL][DOMAIN_NAME]" , "title" : "30-Day Plan & Tracker" , "descript…" at bounding box center [674, 240] width 941 height 336
paste textarea "30-Day [MEDICAL_DATA] Detox Plan"
drag, startPoint x: 277, startPoint y: 242, endPoint x: 440, endPoint y: 226, distance: 163.4
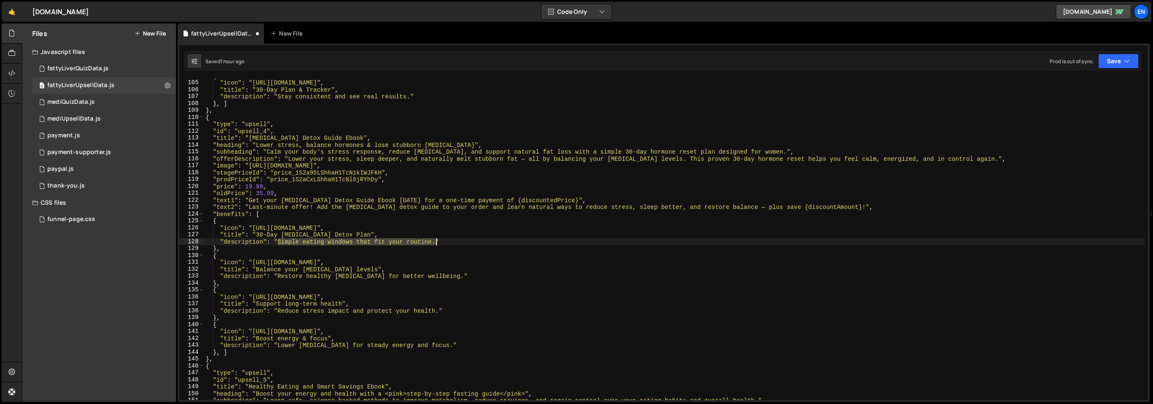
click at [437, 241] on div "{ "icon" : "[URL][DOMAIN_NAME]" , "title" : "30-Day Plan & Tracker" , "descript…" at bounding box center [674, 240] width 941 height 336
paste textarea "Lower stress hormones naturally"
drag, startPoint x: 256, startPoint y: 268, endPoint x: 424, endPoint y: 224, distance: 174.0
click at [357, 270] on div "{ "icon" : "[URL][DOMAIN_NAME]" , "title" : "30-Day Plan & Tracker" , "descript…" at bounding box center [674, 240] width 941 height 336
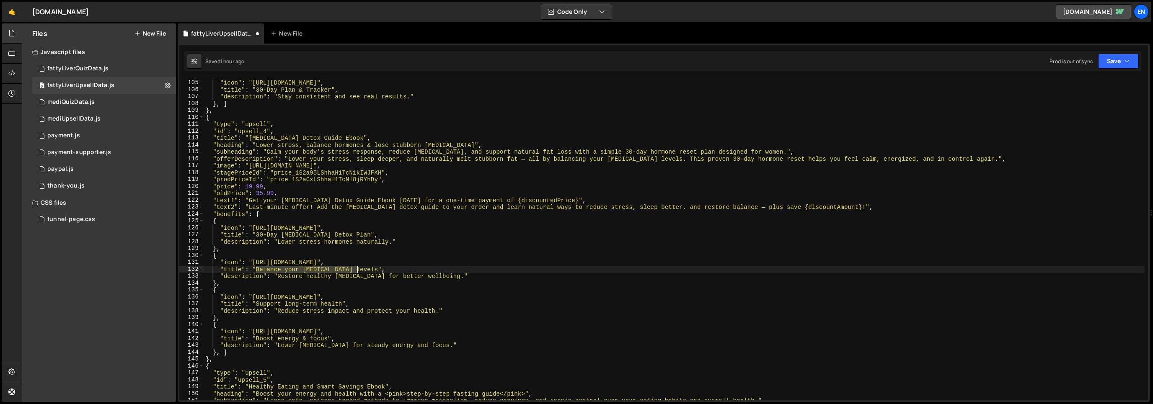
paste textarea "Daily Calm Routine"
drag, startPoint x: 277, startPoint y: 277, endPoint x: 441, endPoint y: 275, distance: 164.3
click at [442, 275] on div "{ "icon" : "[URL][DOMAIN_NAME]" , "title" : "30-Day Plan & Tracker" , "descript…" at bounding box center [674, 240] width 941 height 336
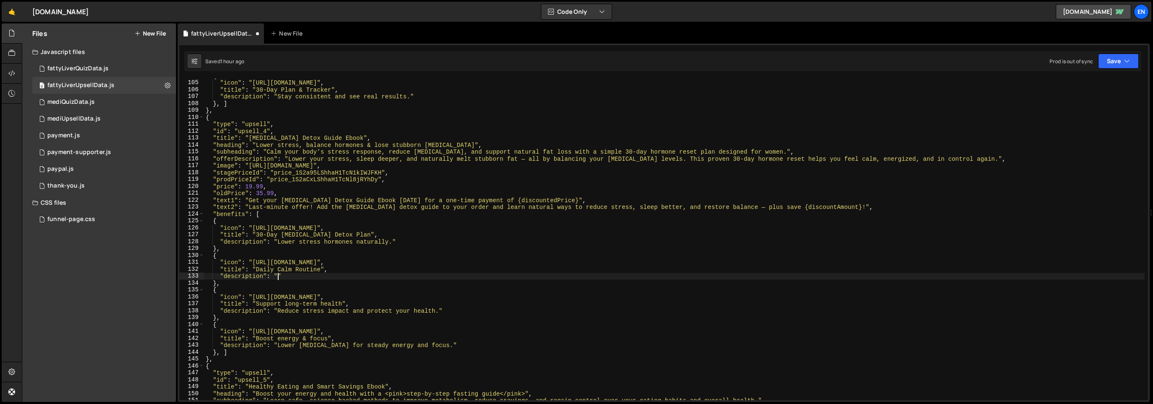
paste textarea "Quick techniques to relax and reset"
drag, startPoint x: 279, startPoint y: 305, endPoint x: 344, endPoint y: 302, distance: 64.6
click at [341, 305] on div "{ "icon" : "[URL][DOMAIN_NAME]" , "title" : "30-Day Plan & Tracker" , "descript…" at bounding box center [674, 240] width 941 height 336
paste textarea "[MEDICAL_DATA]-Friendly Meal Templates"
drag, startPoint x: 278, startPoint y: 312, endPoint x: 459, endPoint y: 279, distance: 183.7
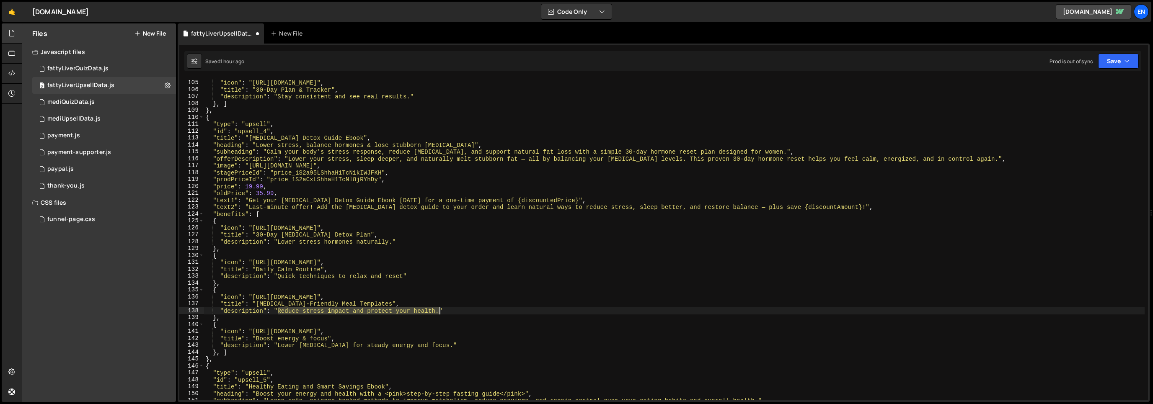
click at [439, 309] on div "{ "icon" : "[URL][DOMAIN_NAME]" , "title" : "30-Day Plan & Tracker" , "descript…" at bounding box center [674, 240] width 941 height 336
paste textarea "Eat to balance hormones"
click at [403, 277] on div "{ "icon" : "[URL][DOMAIN_NAME]" , "title" : "30-Day Plan & Tracker" , "descript…" at bounding box center [674, 240] width 941 height 336
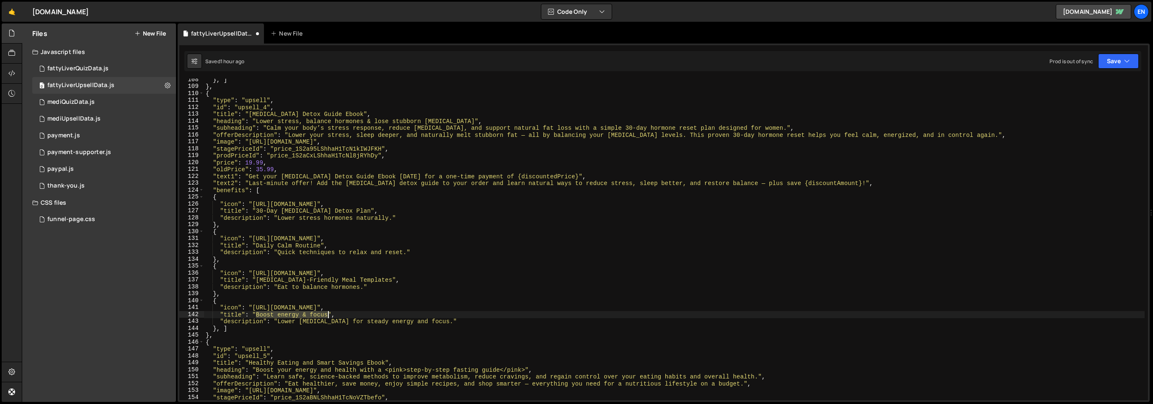
drag, startPoint x: 255, startPoint y: 314, endPoint x: 328, endPoint y: 312, distance: 73.0
click at [328, 312] on div "} , ] } , { "type" : "upsell" , "id" : "upsell_4" , "title" : "[MEDICAL_DATA] D…" at bounding box center [674, 244] width 941 height 336
paste textarea "Sleep & Energy Reset"
drag, startPoint x: 284, startPoint y: 322, endPoint x: 431, endPoint y: 322, distance: 147.1
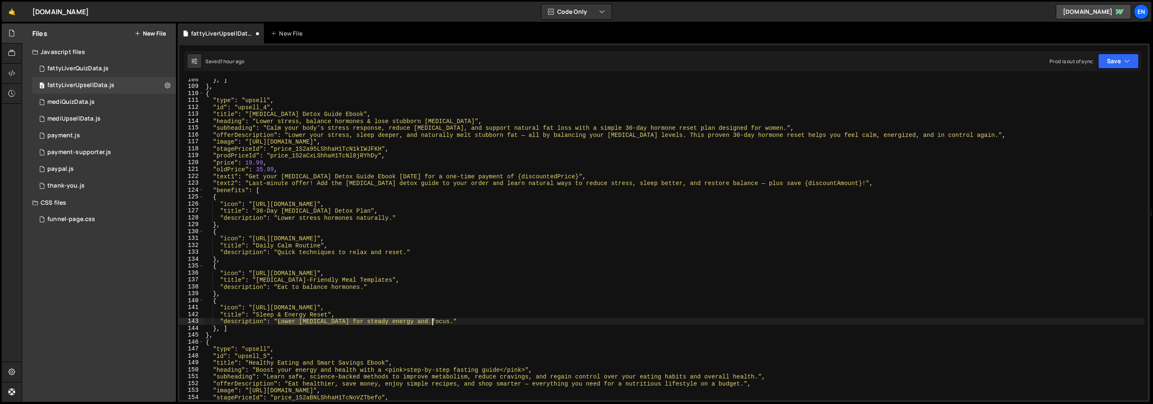
click at [431, 322] on div "} , ] } , { "type" : "upsell" , "id" : "upsell_4" , "title" : "[MEDICAL_DATA] D…" at bounding box center [674, 244] width 941 height 336
paste textarea "Wake up calmer, lighter, and refreshed"
click at [279, 323] on div "} , ] } , { "type" : "upsell" , "id" : "upsell_4" , "title" : "[MEDICAL_DATA] D…" at bounding box center [674, 244] width 941 height 336
drag, startPoint x: 412, startPoint y: 323, endPoint x: 401, endPoint y: 316, distance: 13.3
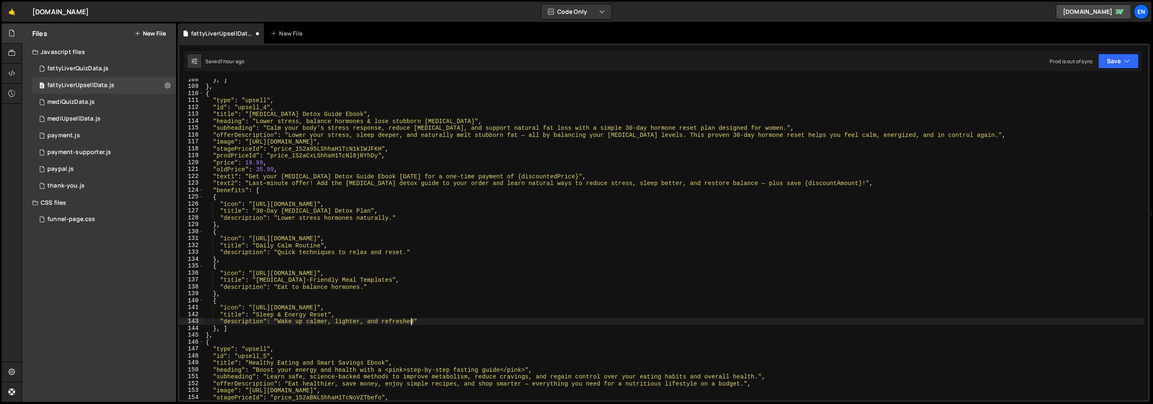
click at [412, 323] on div "} , ] } , { "type" : "upsell" , "id" : "upsell_4" , "title" : "[MEDICAL_DATA] D…" at bounding box center [674, 244] width 941 height 336
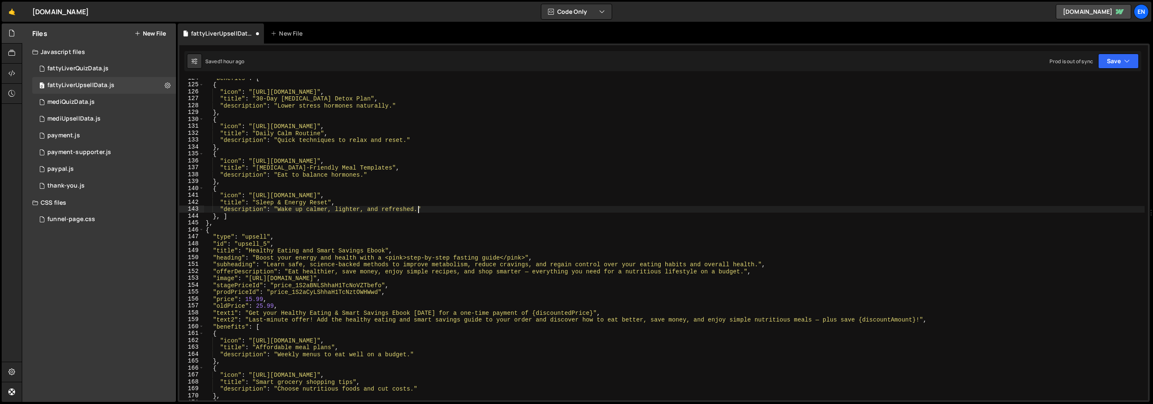
scroll to position [855, 0]
type textarea ""description": "Wake up calmer, lighter, and refreshed.bud""
type textarea ""description": "Wake up calmer, lighter, and refreshed.""
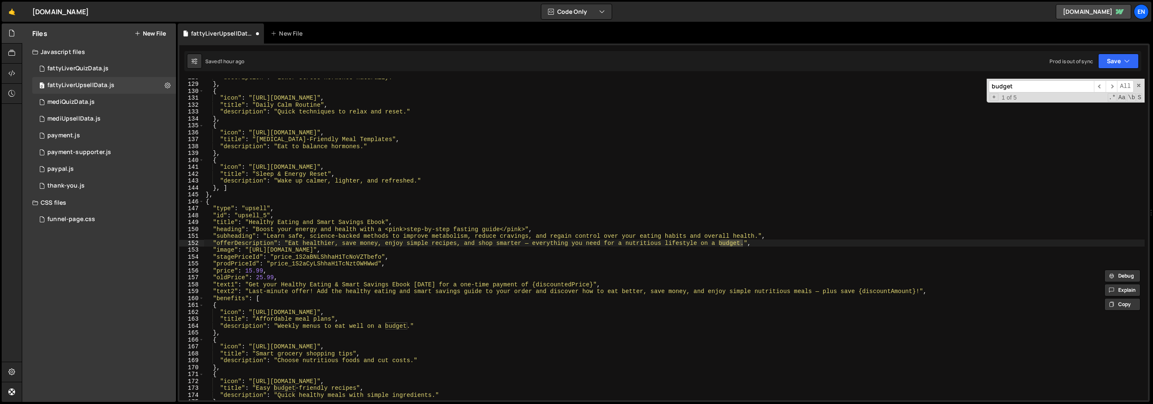
scroll to position [883, 0]
type input "budget"
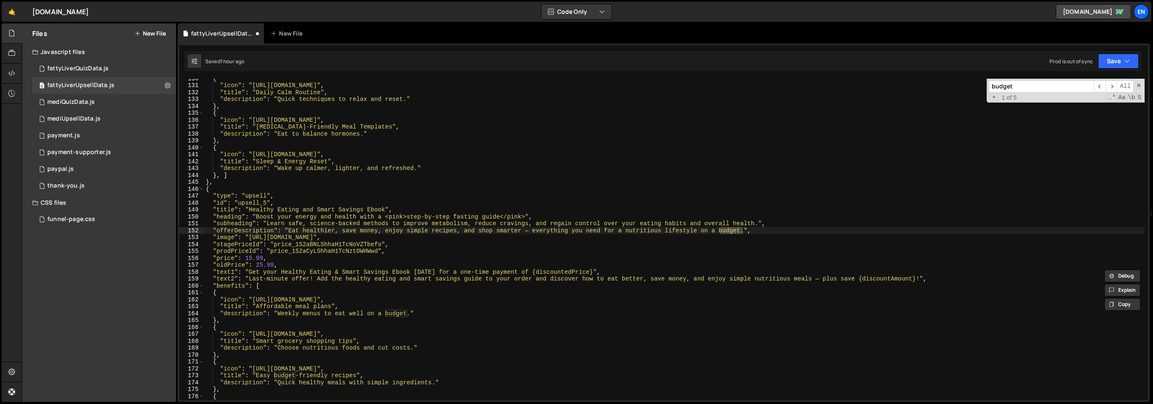
scroll to position [884, 0]
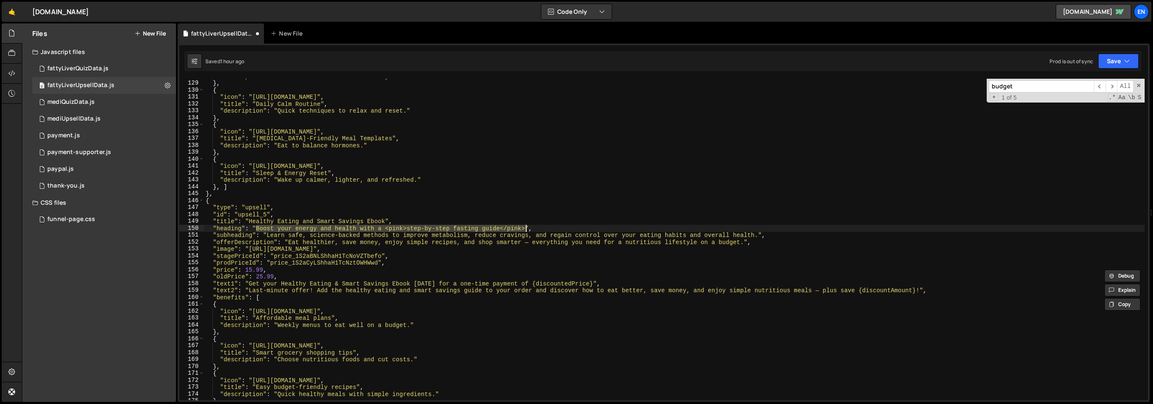
drag, startPoint x: 259, startPoint y: 228, endPoint x: 525, endPoint y: 226, distance: 266.5
click at [525, 226] on div ""description" : "Lower stress hormones naturally." } , { "icon" : "[URL][DOMAIN…" at bounding box center [674, 241] width 941 height 336
paste textarea "Eat healthy, lose weight & save money effortlessly"
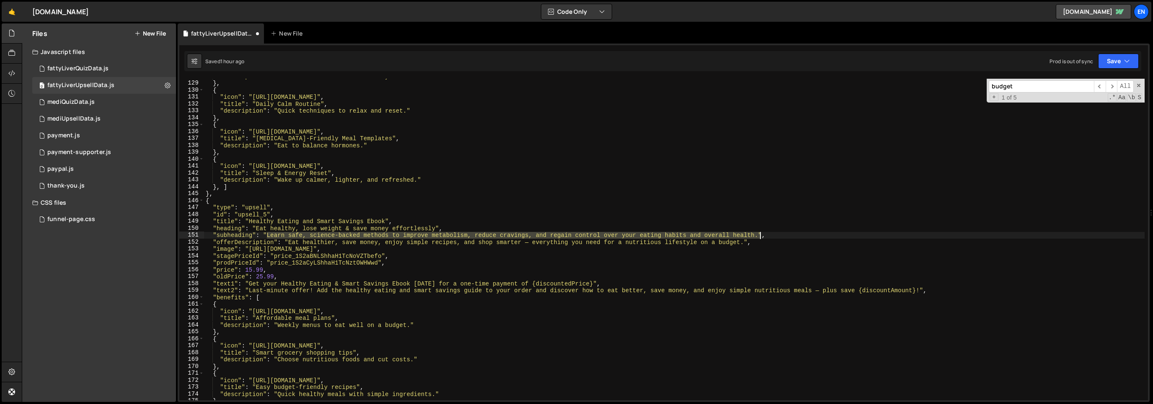
drag, startPoint x: 268, startPoint y: 237, endPoint x: 759, endPoint y: 235, distance: 491.1
click at [759, 235] on div ""description" : "Lower stress hormones naturally." } , { "icon" : "[URL][DOMAIN…" at bounding box center [674, 241] width 941 height 336
paste textarea "Simple, affordable meal plans that help you slim down, feel energized, and spen…"
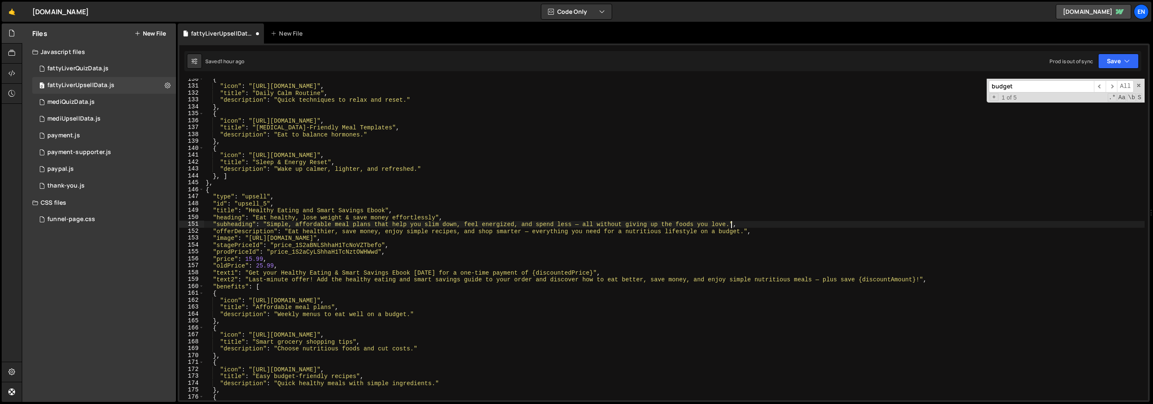
scroll to position [946, 0]
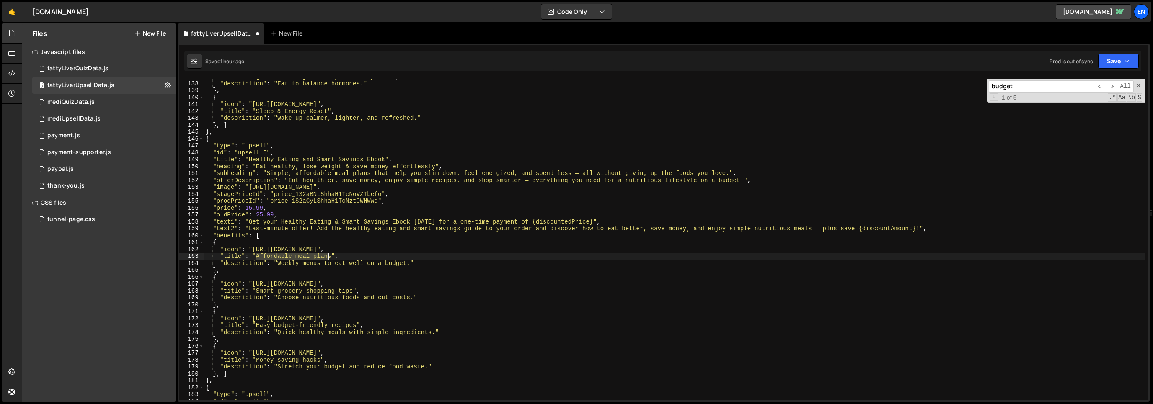
drag, startPoint x: 255, startPoint y: 256, endPoint x: 331, endPoint y: 256, distance: 75.8
click at [331, 256] on div ""title" : "[MEDICAL_DATA]-Friendly Meal Templates" , "description" : "Eat to ba…" at bounding box center [674, 241] width 941 height 336
paste textarea "Budget-Friendly Meal P"
drag, startPoint x: 299, startPoint y: 266, endPoint x: 388, endPoint y: 259, distance: 89.5
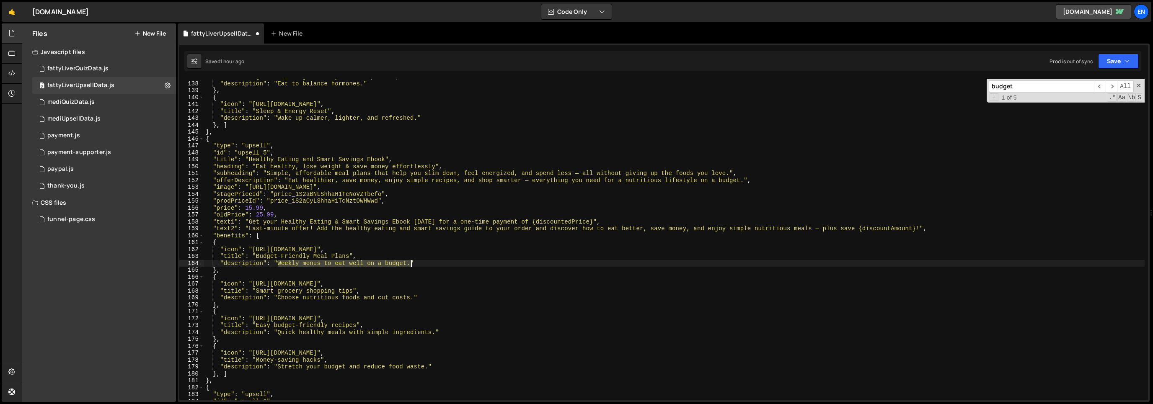
click at [411, 264] on div ""title" : "[MEDICAL_DATA]-Friendly Meal Templates" , "description" : "Eat to ba…" at bounding box center [674, 241] width 941 height 336
paste textarea "Healthy menus under $6 per day"
drag, startPoint x: 259, startPoint y: 291, endPoint x: 349, endPoint y: 287, distance: 90.2
click at [352, 290] on div ""title" : "[MEDICAL_DATA]-Friendly Meal Templates" , "description" : "Eat to ba…" at bounding box center [674, 241] width 941 height 336
paste textarea "Shopping Guide"
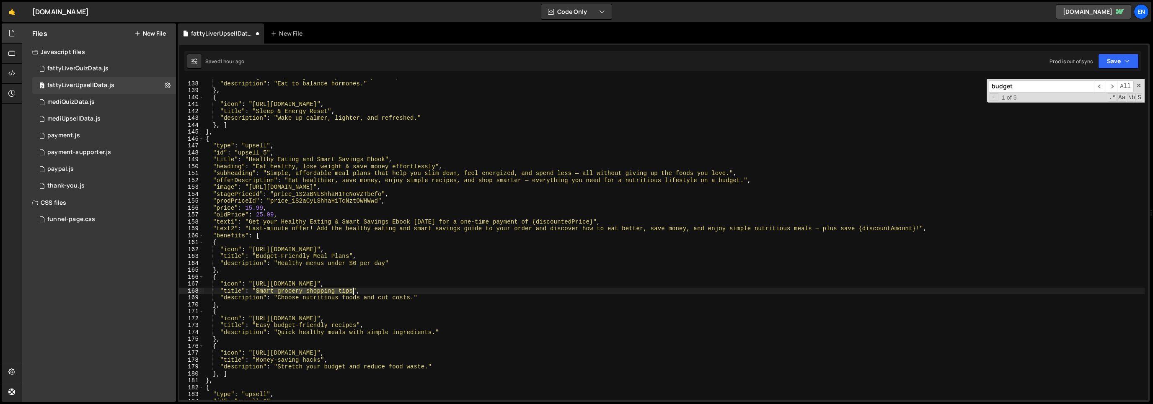
scroll to position [0, 8]
drag, startPoint x: 277, startPoint y: 299, endPoint x: 402, endPoint y: 291, distance: 125.5
click at [412, 297] on div ""title" : "[MEDICAL_DATA]-Friendly Meal Templates" , "description" : "Eat to ba…" at bounding box center [674, 241] width 941 height 336
paste textarea "Save money and reduce food waste"
click at [382, 265] on div ""title" : "[MEDICAL_DATA]-Friendly Meal Templates" , "description" : "Eat to ba…" at bounding box center [674, 241] width 941 height 336
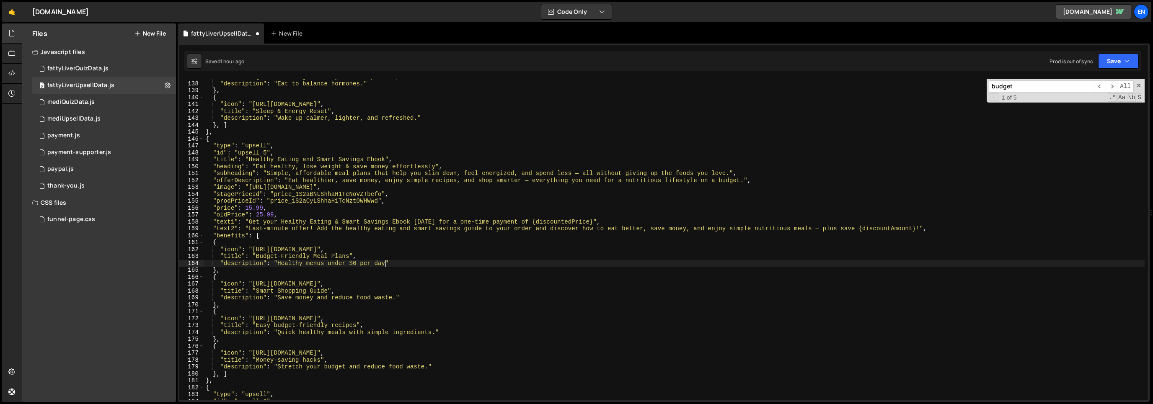
drag, startPoint x: 386, startPoint y: 266, endPoint x: 391, endPoint y: 278, distance: 13.2
click at [386, 266] on div ""title" : "[MEDICAL_DATA]-Friendly Meal Templates" , "description" : "Eat to ba…" at bounding box center [674, 241] width 941 height 336
drag, startPoint x: 257, startPoint y: 325, endPoint x: 355, endPoint y: 323, distance: 98.5
click at [355, 324] on div ""title" : "[MEDICAL_DATA]-Friendly Meal Templates" , "description" : "Eat to ba…" at bounding box center [674, 241] width 941 height 336
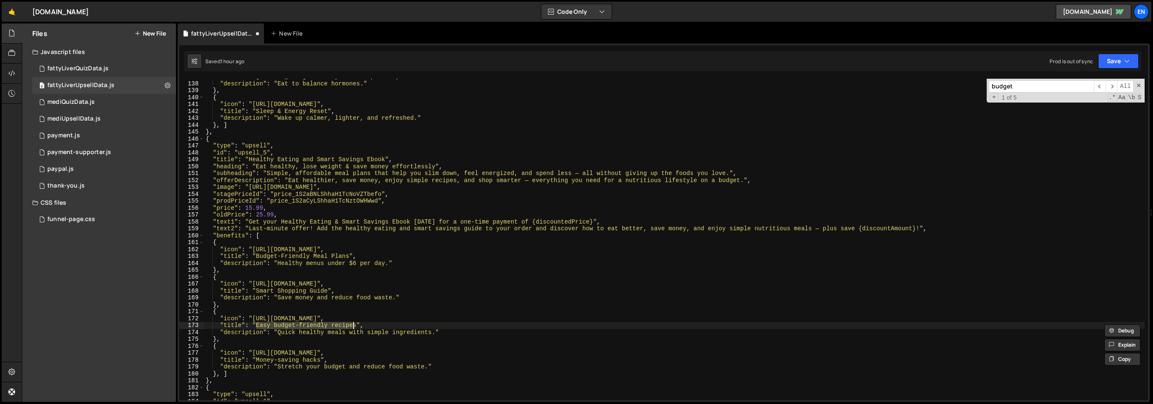
paste textarea "Quick & Easy Recipes"
drag, startPoint x: 278, startPoint y: 333, endPoint x: 453, endPoint y: 284, distance: 181.4
click at [434, 332] on div ""title" : "[MEDICAL_DATA]-Friendly Meal Templates" , "description" : "Eat to ba…" at bounding box center [674, 241] width 941 height 336
paste textarea "Simple meals for busy women"
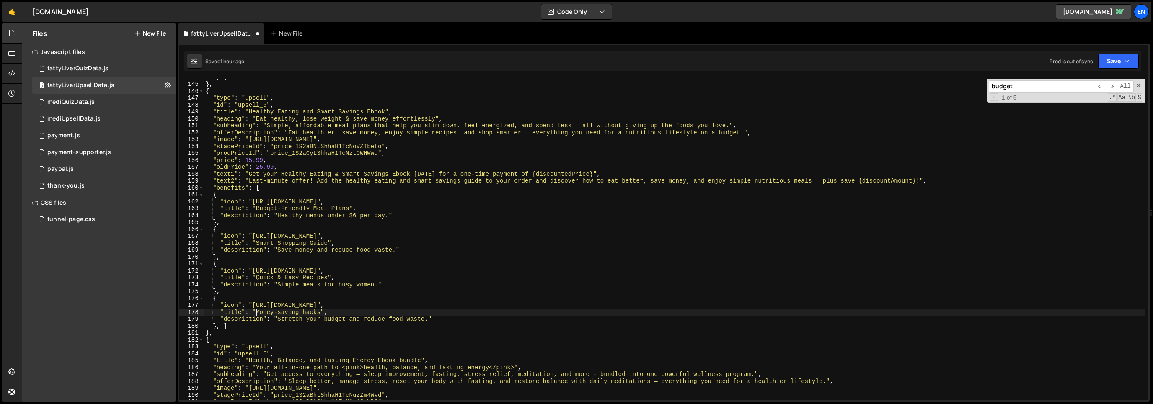
scroll to position [991, 0]
drag, startPoint x: 257, startPoint y: 312, endPoint x: 320, endPoint y: 315, distance: 63.3
click at [320, 315] on div "} , ] } , { "type" : "upsell" , "id" : "upsell_5" , "title" : "Healthy Eating a…" at bounding box center [674, 244] width 941 height 336
paste textarea "Savings & Results Tracker"
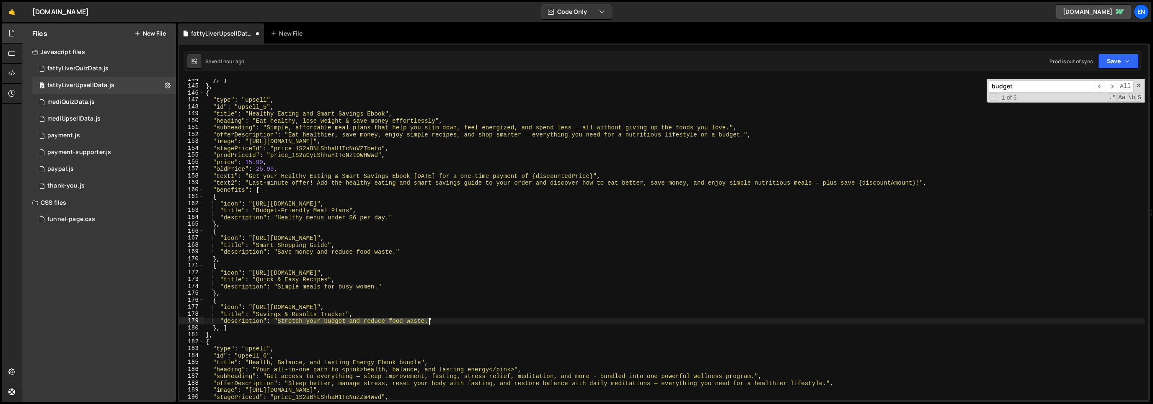
drag, startPoint x: 277, startPoint y: 321, endPoint x: 436, endPoint y: 293, distance: 161.1
click at [429, 323] on div "} , ] } , { "type" : "upsell" , "id" : "upsell_5" , "title" : "Healthy Eating a…" at bounding box center [674, 244] width 941 height 336
paste textarea "Track progress and motivation"
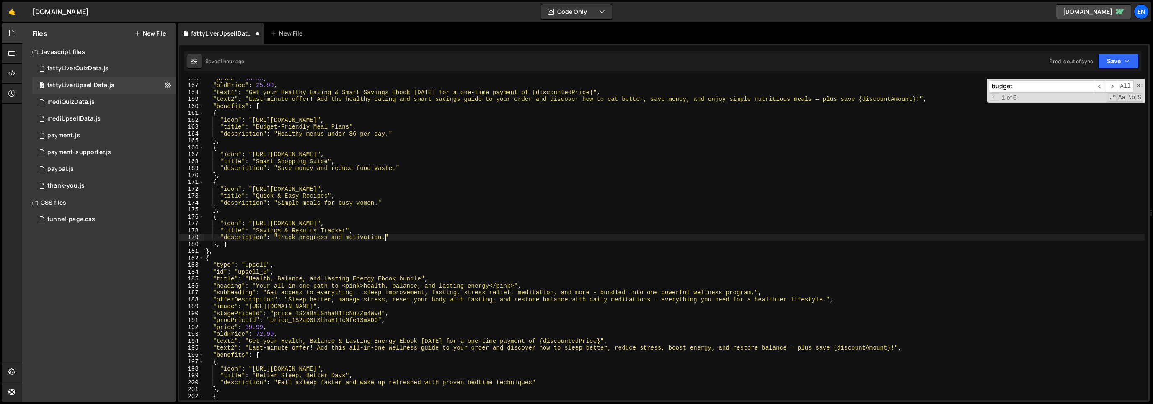
scroll to position [1075, 0]
drag, startPoint x: 266, startPoint y: 287, endPoint x: 521, endPoint y: 282, distance: 255.2
click at [516, 288] on div ""price" : 15.99 , "oldPrice" : 25.99 , "text1" : "Get your Healthy Eating & Sma…" at bounding box center [674, 243] width 941 height 336
paste textarea "complete wellness reset — sleep better, stress less & lose weight naturally"
drag, startPoint x: 368, startPoint y: 287, endPoint x: 379, endPoint y: 319, distance: 33.5
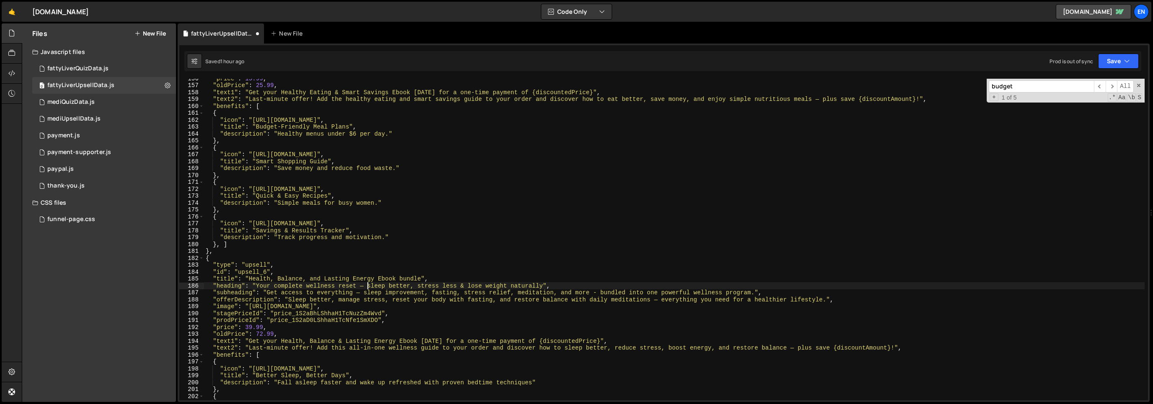
click at [368, 288] on div ""price" : 15.99 , "oldPrice" : 25.99 , "text1" : "Get your Healthy Eating & Sma…" at bounding box center [674, 243] width 941 height 336
drag, startPoint x: 284, startPoint y: 294, endPoint x: 756, endPoint y: 293, distance: 472.2
click at [756, 293] on div ""price" : 15.99 , "oldPrice" : 25.99 , "text1" : "Get your Healthy Eating & Sma…" at bounding box center [674, 243] width 941 height 336
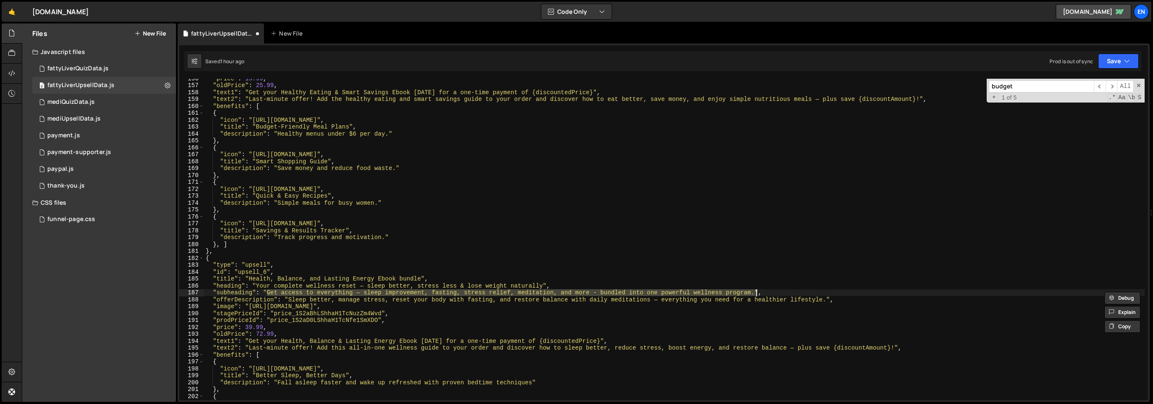
paste textarea "ll 5 WomWell best-selling guides — sleep, fasting, stress balance, nutrition, a…"
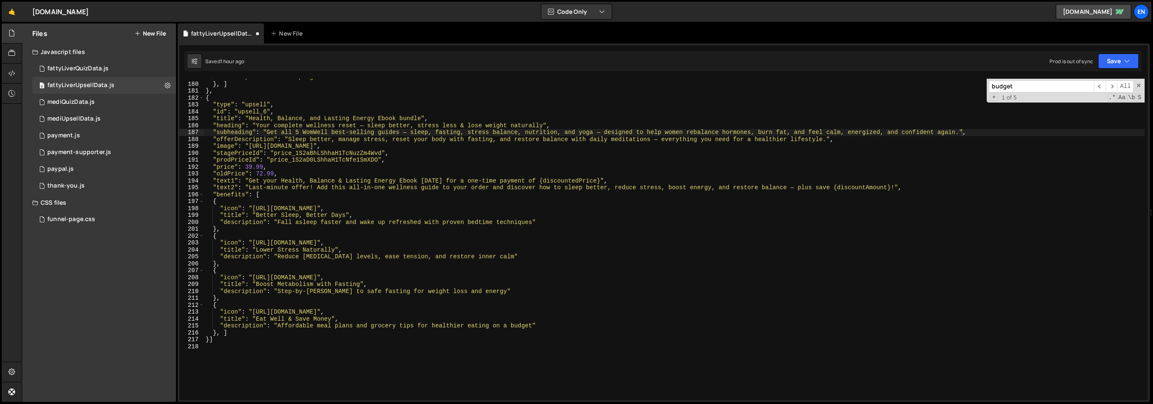
scroll to position [1240, 0]
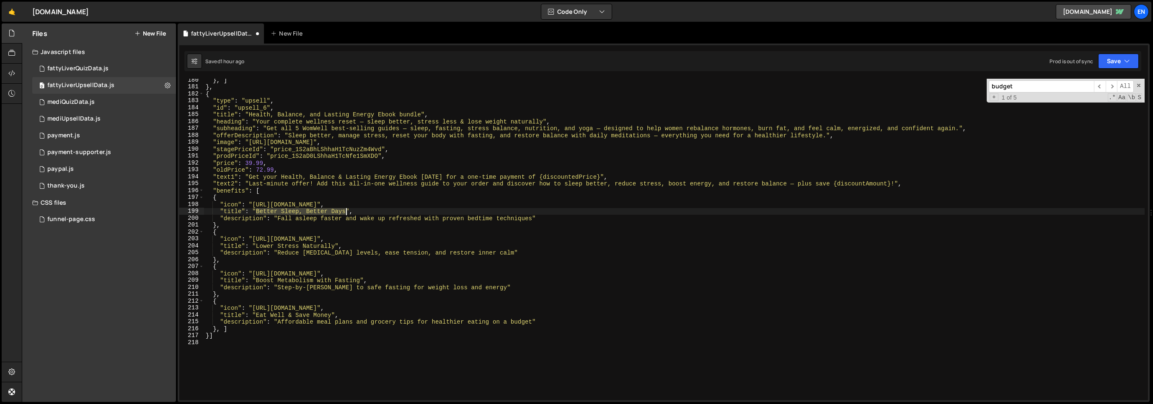
drag, startPoint x: 272, startPoint y: 212, endPoint x: 347, endPoint y: 214, distance: 75.4
click at [347, 214] on div "} , ] } , { "type" : "upsell" , "id" : "upsell_6" , "title" : "Health, Balance,…" at bounding box center [674, 245] width 941 height 336
paste textarea "Sleep for Weight Los"
drag, startPoint x: 277, startPoint y: 218, endPoint x: 533, endPoint y: 219, distance: 255.6
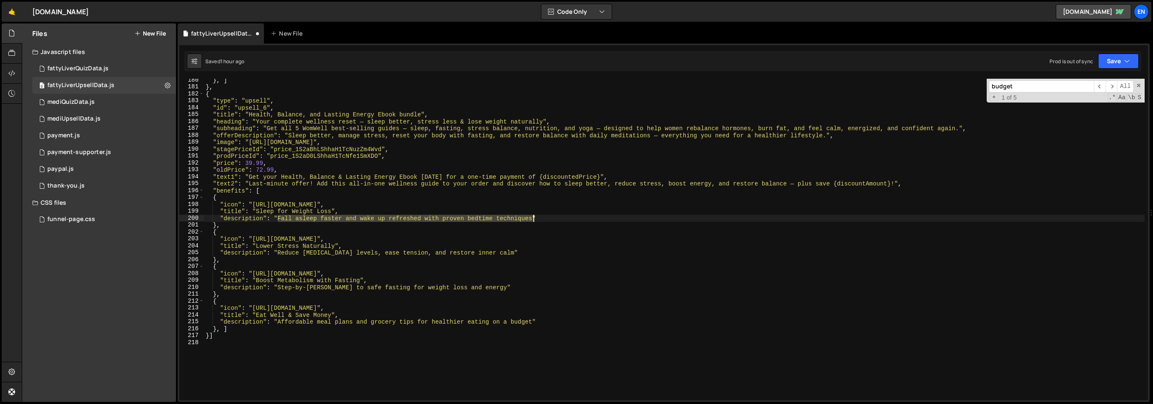
click at [533, 219] on div "} , ] } , { "type" : "upsell" , "id" : "upsell_6" , "title" : "Health, Balance,…" at bounding box center [674, 245] width 941 height 336
paste textarea "Rest deeper and boost your metabolism overnight"
drag, startPoint x: 256, startPoint y: 248, endPoint x: 334, endPoint y: 249, distance: 78.4
click at [334, 249] on div "} , ] } , { "type" : "upsell" , "id" : "upsell_6" , "title" : "Health, Balance,…" at bounding box center [674, 245] width 941 height 336
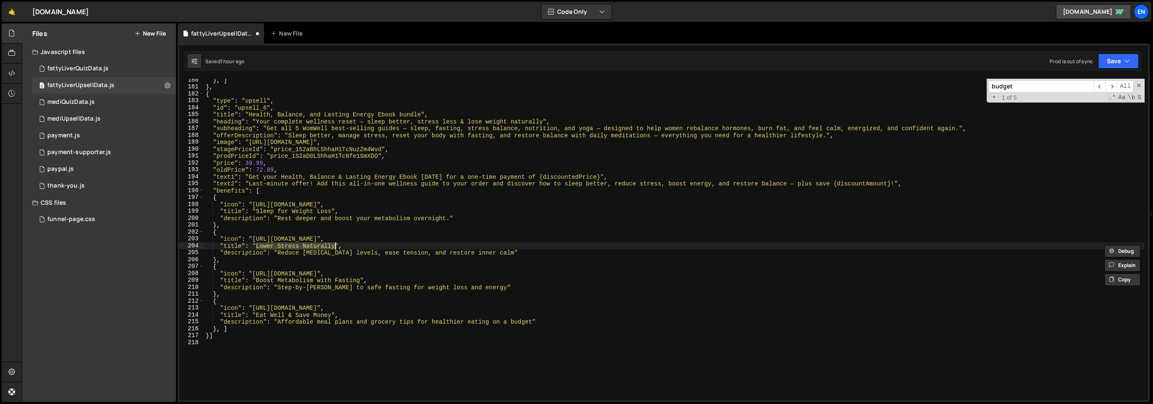
paste textarea "Fasting for Women"
drag, startPoint x: 288, startPoint y: 256, endPoint x: 494, endPoint y: 254, distance: 206.6
click at [495, 254] on div "} , ] } , { "type" : "upsell" , "id" : "upsell_6" , "title" : "Health, Balance,…" at bounding box center [674, 245] width 941 height 336
paste textarea "Burn fat and balance hormones naturally"
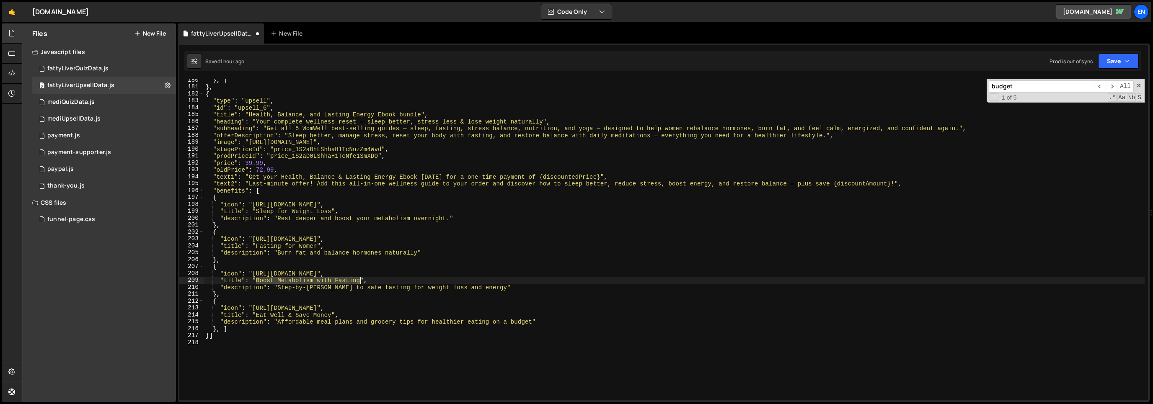
drag, startPoint x: 255, startPoint y: 279, endPoint x: 362, endPoint y: 282, distance: 106.9
click at [362, 282] on div "} , ] } , { "type" : "upsell" , "id" : "upsell_6" , "title" : "Health, Balance,…" at bounding box center [674, 245] width 941 height 336
paste textarea "[MEDICAL_DATA] Detox Plan"
drag, startPoint x: 277, startPoint y: 289, endPoint x: 497, endPoint y: 285, distance: 220.0
click at [496, 285] on div "} , ] } , { "type" : "upsell" , "id" : "upsell_6" , "title" : "Health, Balance,…" at bounding box center [674, 245] width 941 height 336
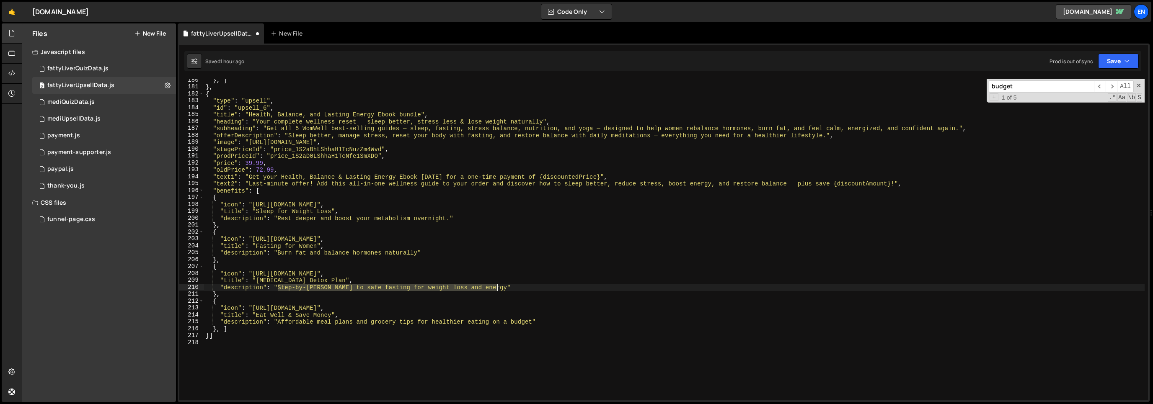
paste textarea "Reduce stress, cravings, and [MEDICAL_DATA]"
drag, startPoint x: 256, startPoint y: 316, endPoint x: 329, endPoint y: 318, distance: 72.9
click at [331, 318] on div "} , ] } , { "type" : "upsell" , "id" : "upsell_6" , "title" : "Health, Balance,…" at bounding box center [674, 245] width 941 height 336
paste textarea "Healthy Diet on a Budget"
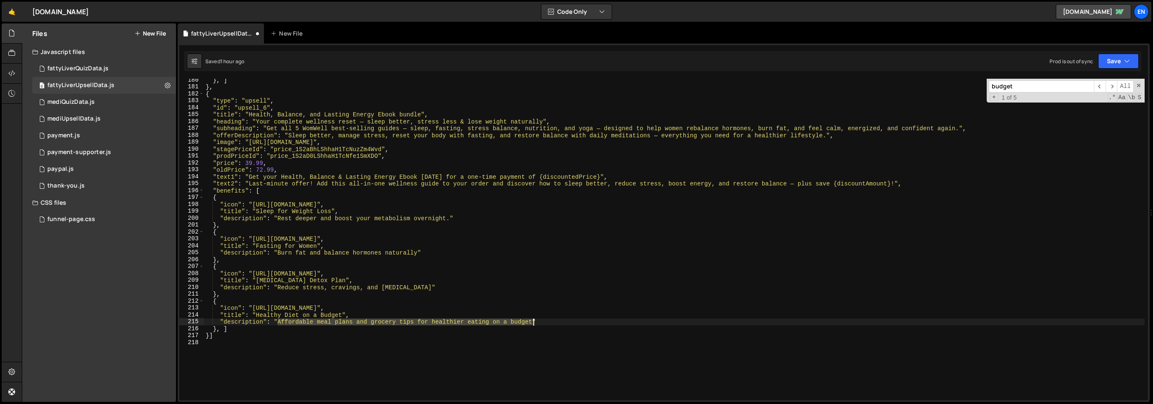
drag, startPoint x: 277, startPoint y: 323, endPoint x: 531, endPoint y: 325, distance: 253.9
click at [532, 324] on div "} , ] } , { "type" : "upsell" , "id" : "upsell_6" , "title" : "Health, Balance,…" at bounding box center [674, 245] width 941 height 336
paste textarea "Eat better and save money every week"
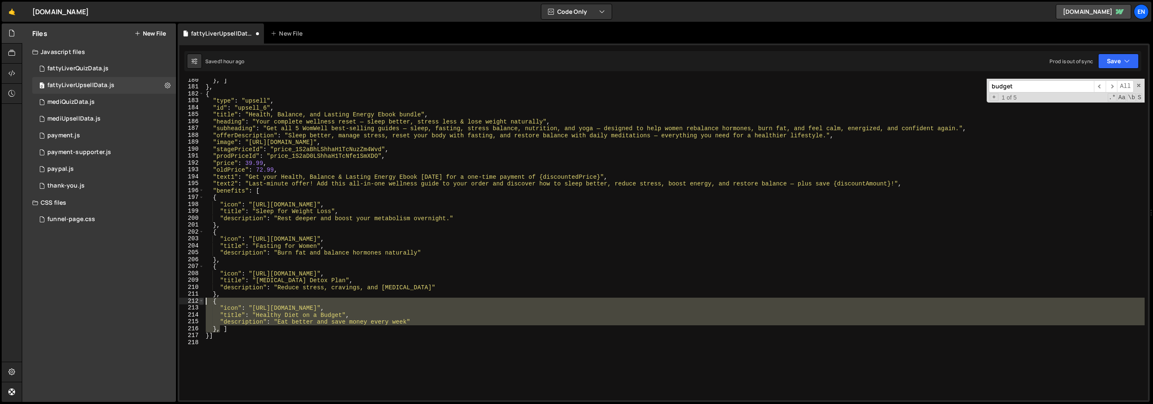
drag, startPoint x: 219, startPoint y: 331, endPoint x: 202, endPoint y: 302, distance: 33.6
click at [202, 302] on div ""description": "Eat better and save money every week" 180 181 182 183 184 185 1…" at bounding box center [663, 240] width 969 height 322
drag, startPoint x: 220, startPoint y: 329, endPoint x: 228, endPoint y: 335, distance: 10.3
click at [220, 330] on div "} , ] } , { "type" : "upsell" , "id" : "upsell_6" , "title" : "Health, Balance,…" at bounding box center [674, 240] width 941 height 322
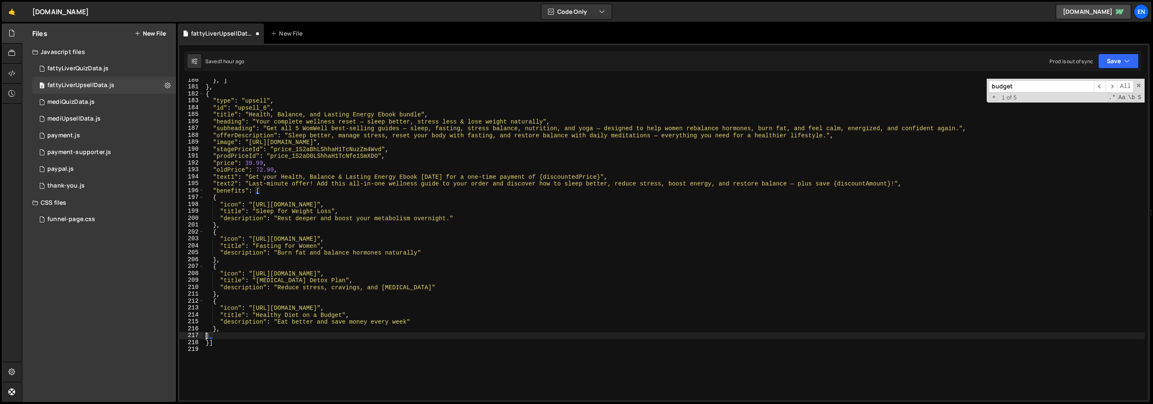
scroll to position [0, 0]
paste textarea "},"
drag, startPoint x: 254, startPoint y: 348, endPoint x: 342, endPoint y: 349, distance: 88.4
click at [342, 349] on div "} , ] } , { "type" : "upsell" , "id" : "upsell_6" , "title" : "Health, Balance,…" at bounding box center [674, 245] width 941 height 336
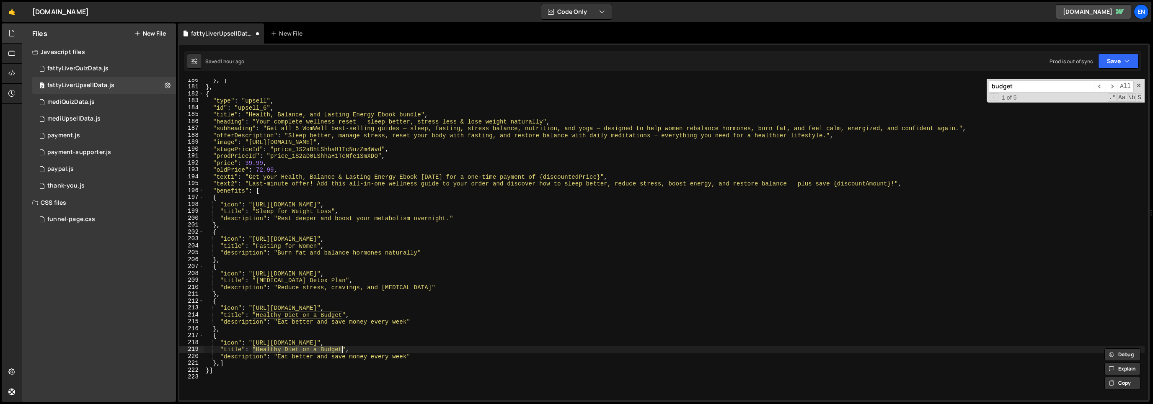
scroll to position [0, 3]
paste textarea "Yoga & Meditation Access""
drag, startPoint x: 278, startPoint y: 358, endPoint x: 406, endPoint y: 357, distance: 127.8
click at [406, 357] on div "} , ] } , { "type" : "upsell" , "id" : "upsell_6" , "title" : "Health, Balance,…" at bounding box center [674, 245] width 941 height 336
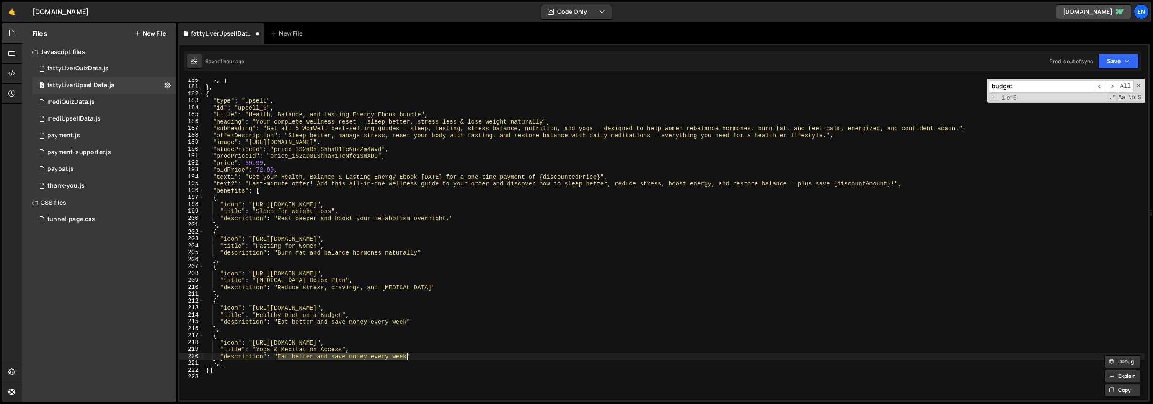
paste textarea "Calm your mind and support fat loss through relaxation"
type textarea ""description": "Calm your mind and support fat loss through relaxation""
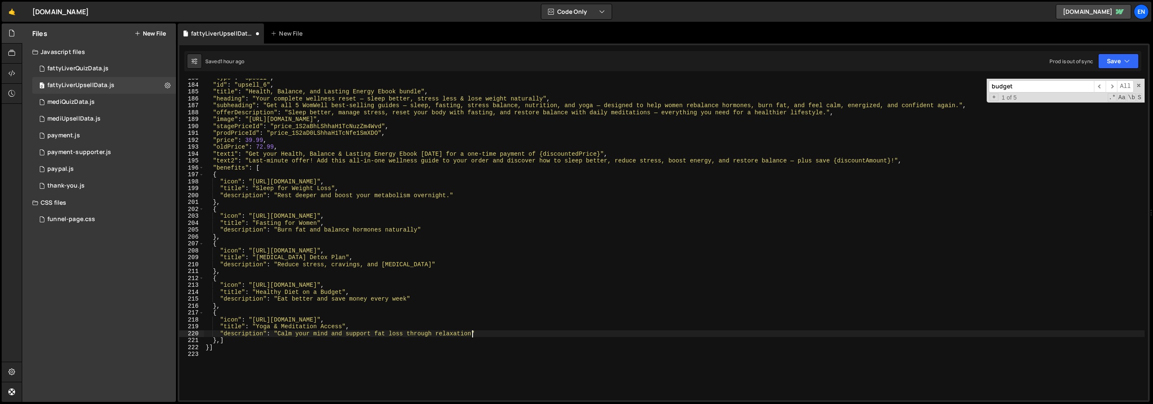
scroll to position [1283, 0]
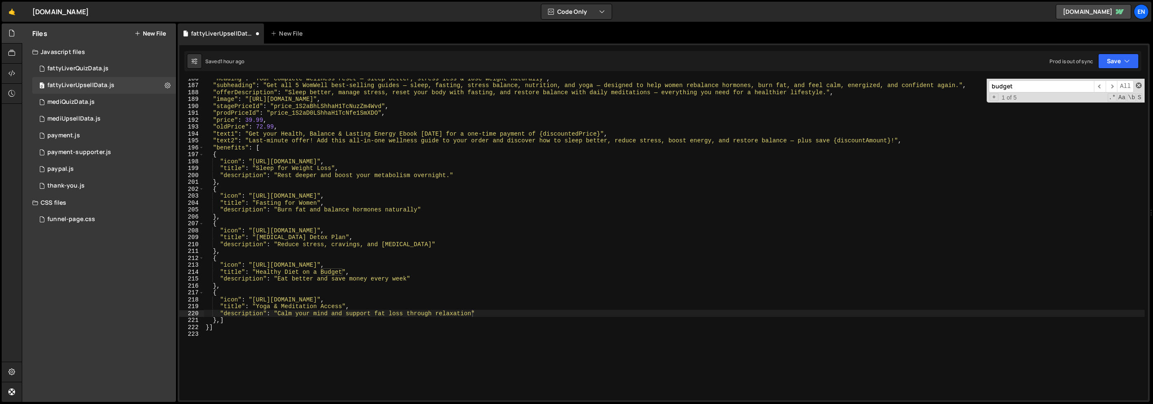
click at [1138, 90] on div "budget ​ ​ All Replace All + 1 of 5 .* Aa \b S" at bounding box center [1066, 91] width 158 height 24
drag, startPoint x: 1137, startPoint y: 86, endPoint x: 1125, endPoint y: 71, distance: 19.4
click at [1137, 86] on span at bounding box center [1139, 86] width 6 height 6
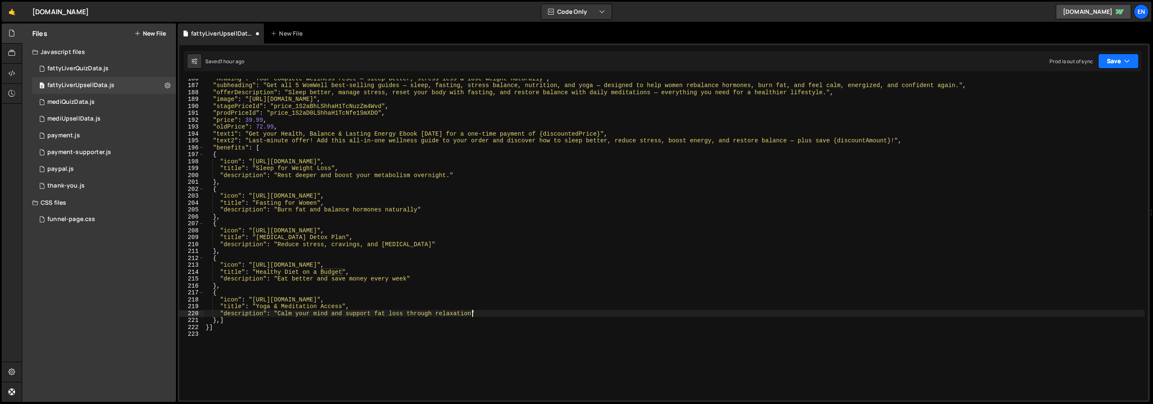
click at [1120, 66] on button "Save" at bounding box center [1118, 61] width 41 height 15
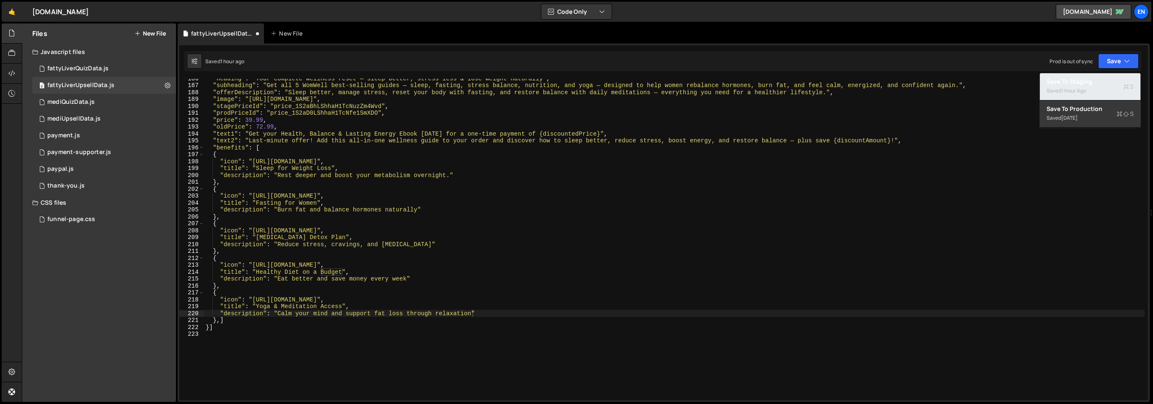
click at [1106, 85] on div "Save to Staging S" at bounding box center [1090, 82] width 87 height 8
